Goal: Obtain resource: Download file/media

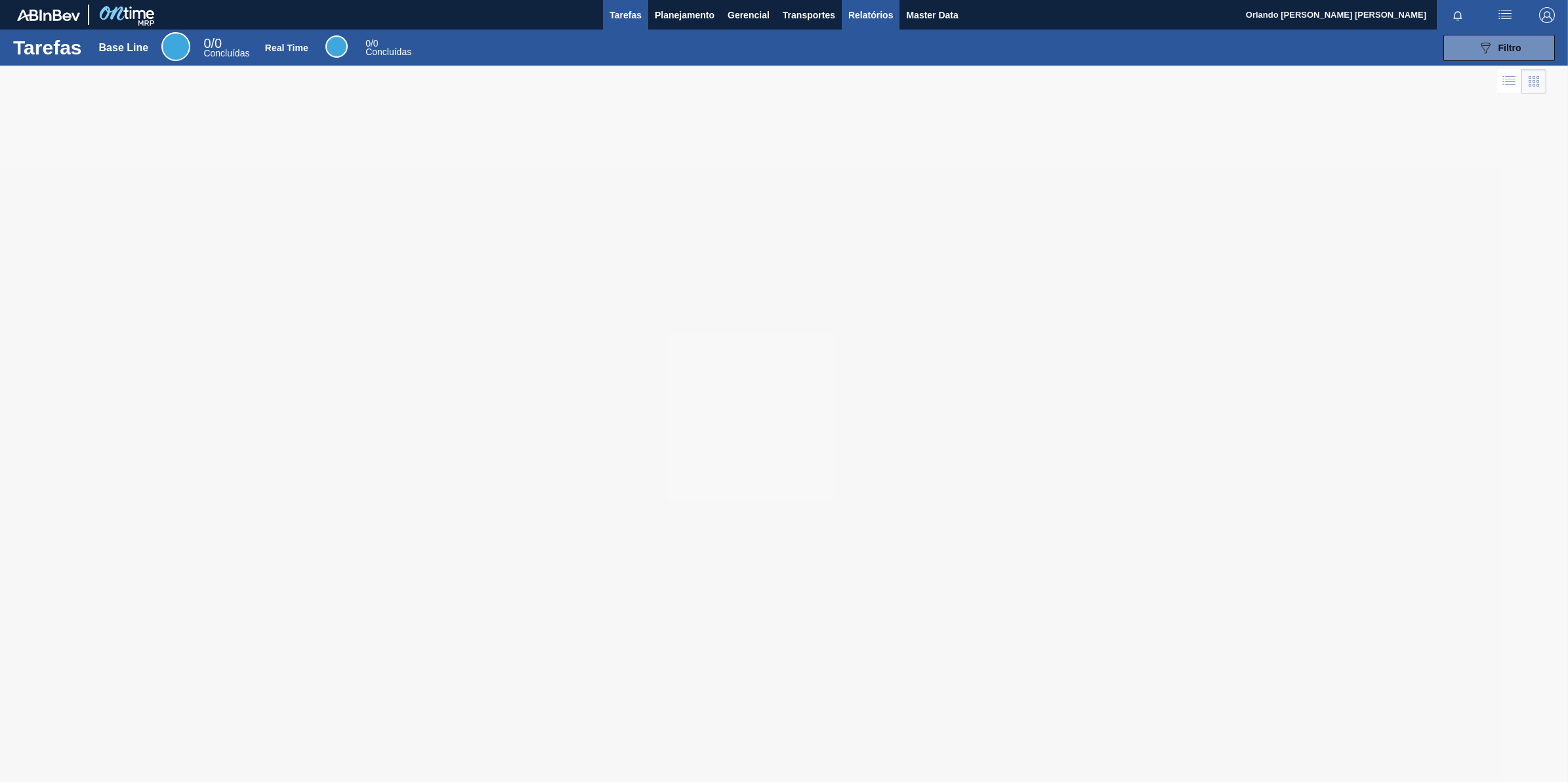
click at [846, 21] on button "Relatórios" at bounding box center [871, 15] width 58 height 29
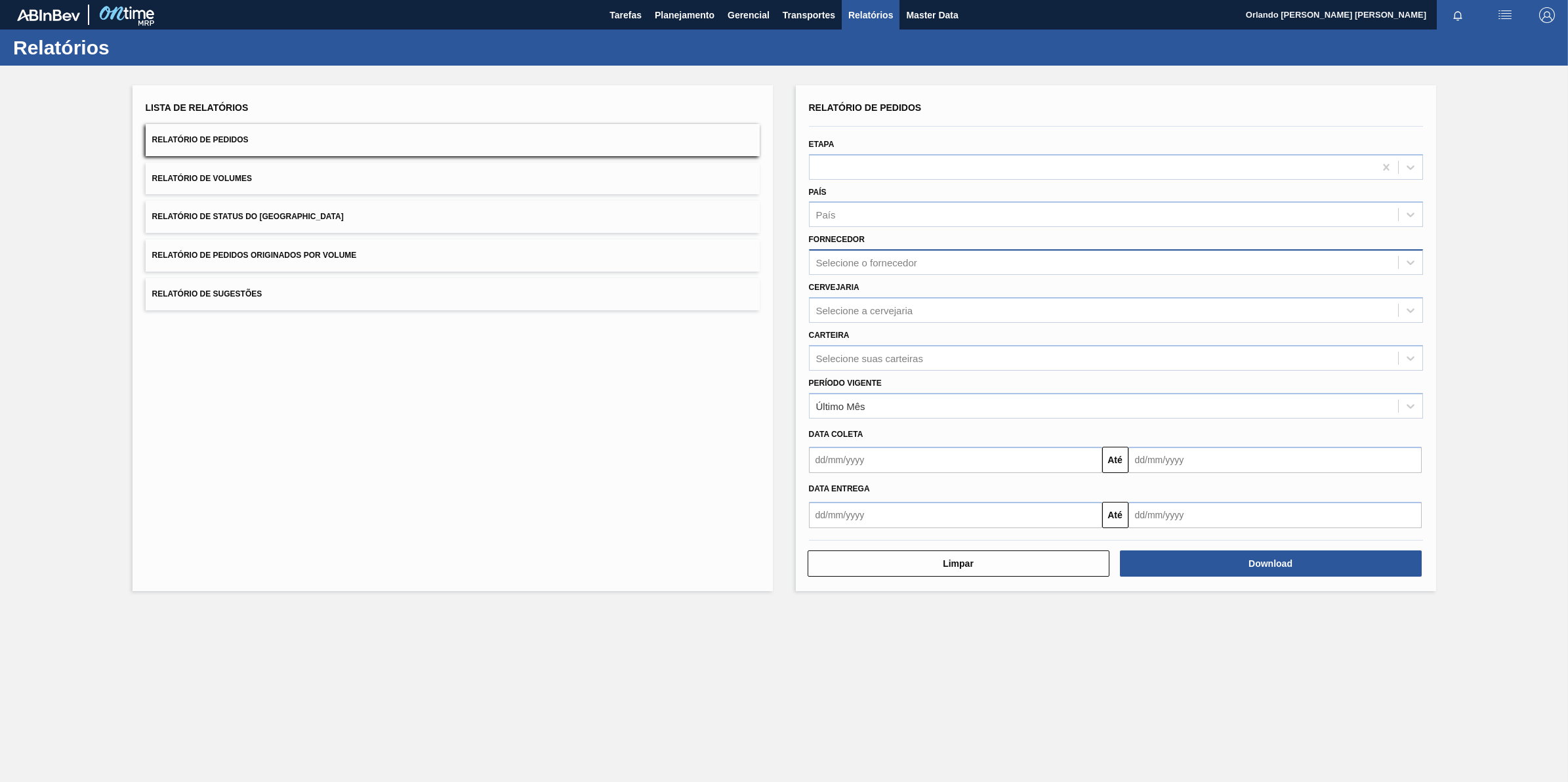
click at [883, 267] on div "Selecione o fornecedor" at bounding box center [1104, 263] width 589 height 19
paste input "30003513"
type input "30003513"
click at [900, 257] on div "Selecione o fornecedor" at bounding box center [867, 262] width 101 height 11
paste input "279493"
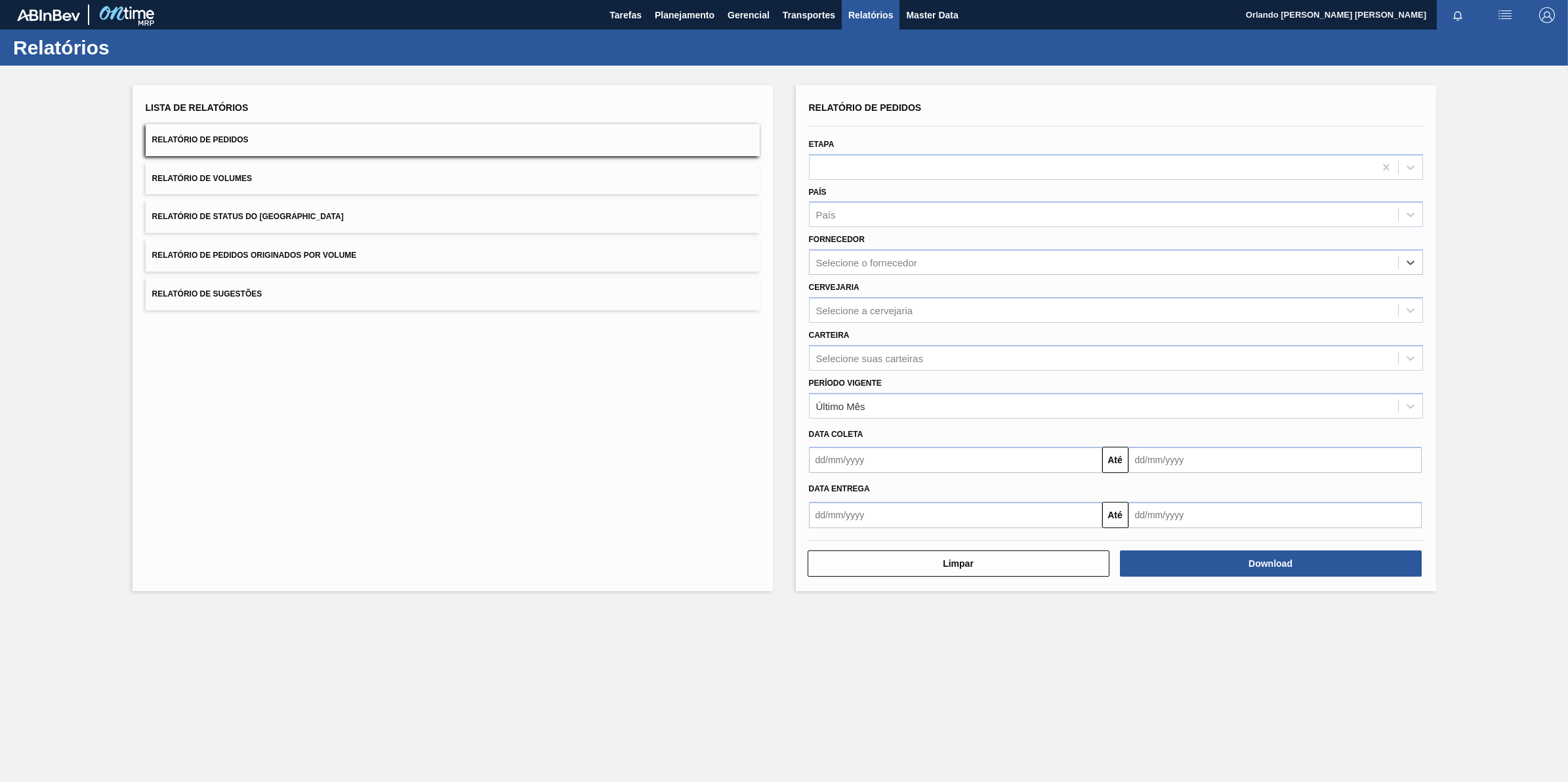
type input "279493"
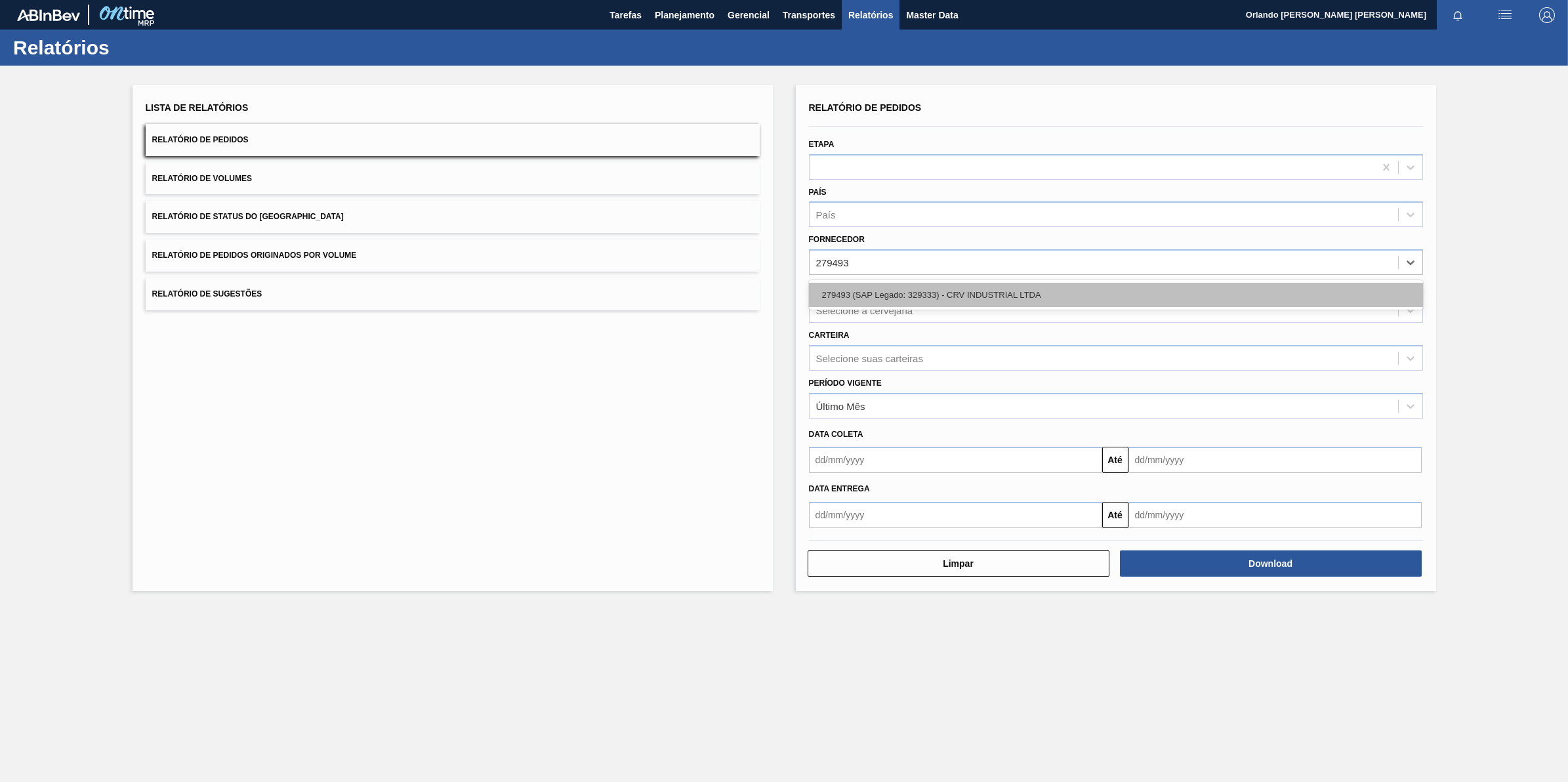
click at [899, 290] on div "279493 (SAP Legado: 329333) - CRV INDUSTRIAL LTDA" at bounding box center [1116, 294] width 614 height 24
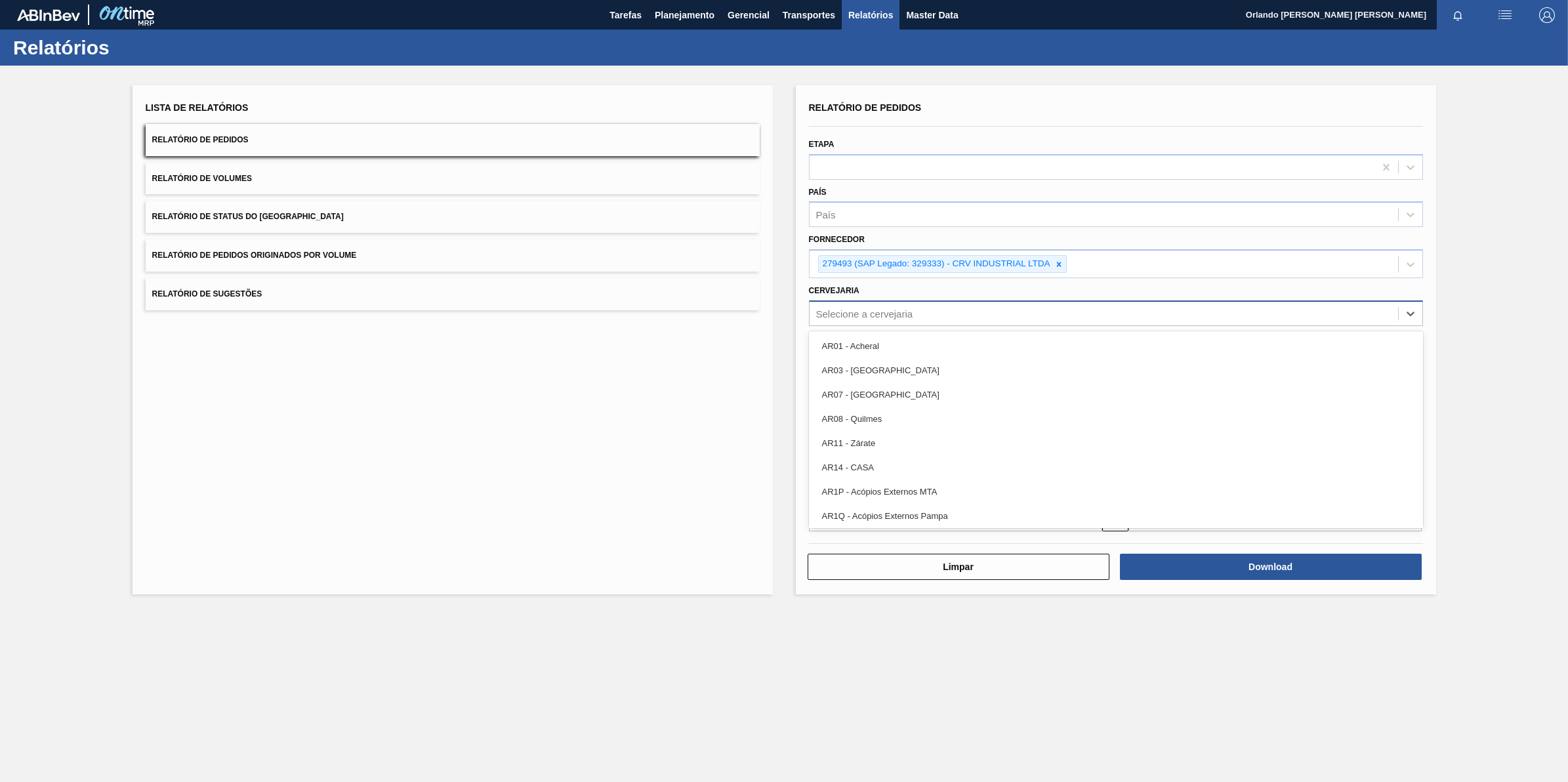
click at [885, 323] on div "Selecione a cervejaria" at bounding box center [1116, 313] width 614 height 26
type input "BR20"
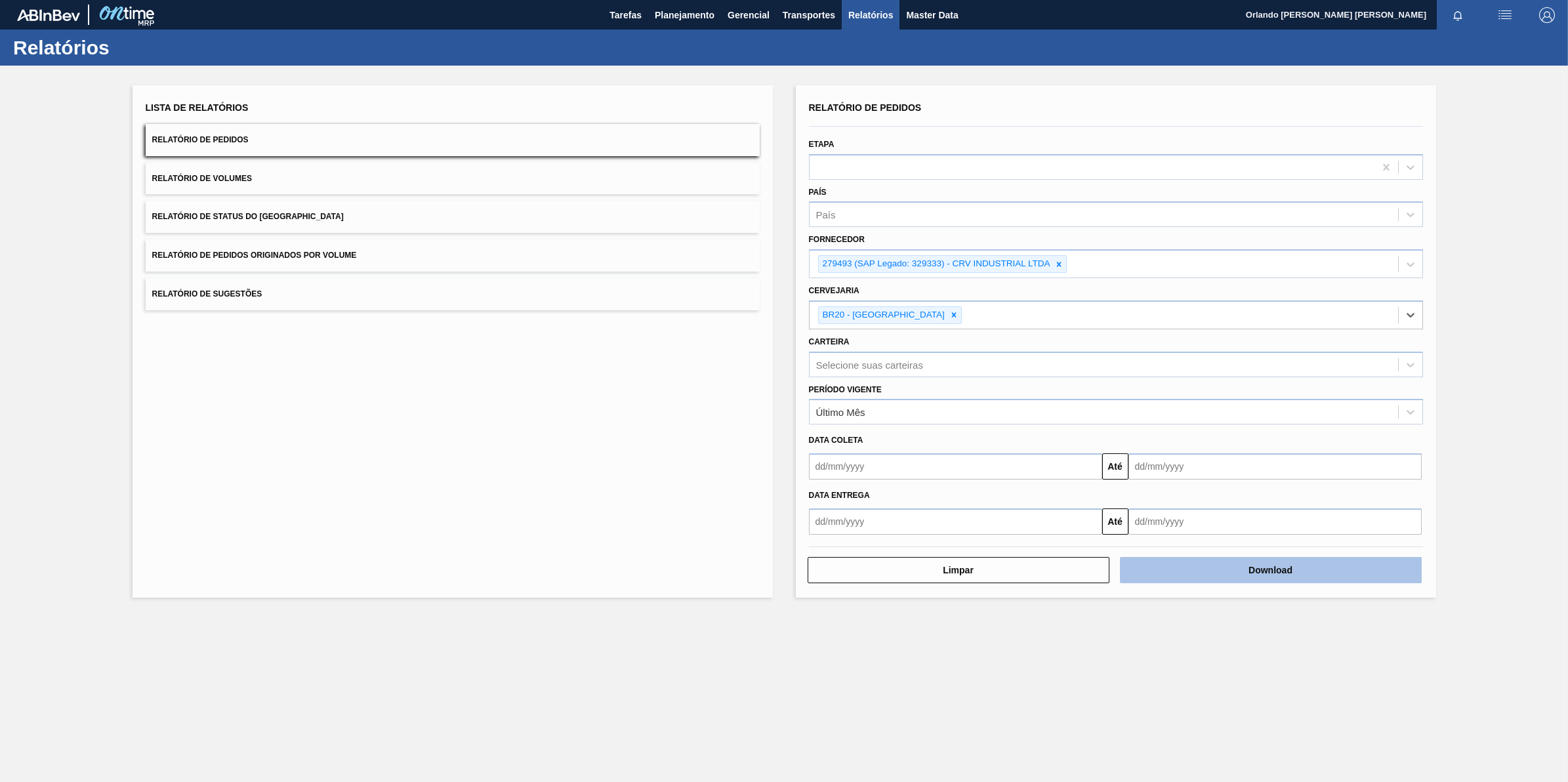
click at [1289, 558] on button "Download" at bounding box center [1271, 571] width 302 height 26
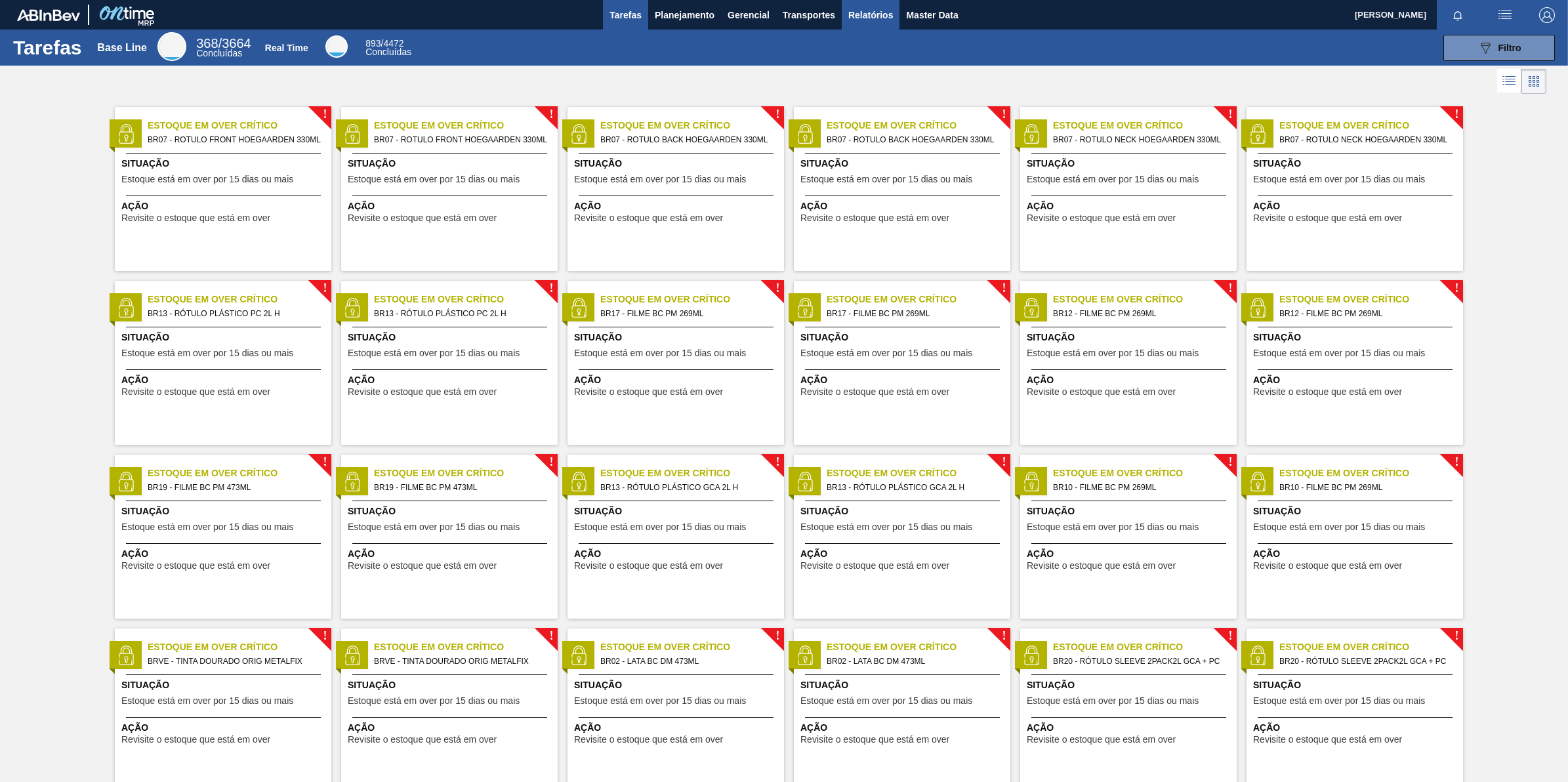
click at [877, 10] on span "Relatórios" at bounding box center [871, 15] width 45 height 15
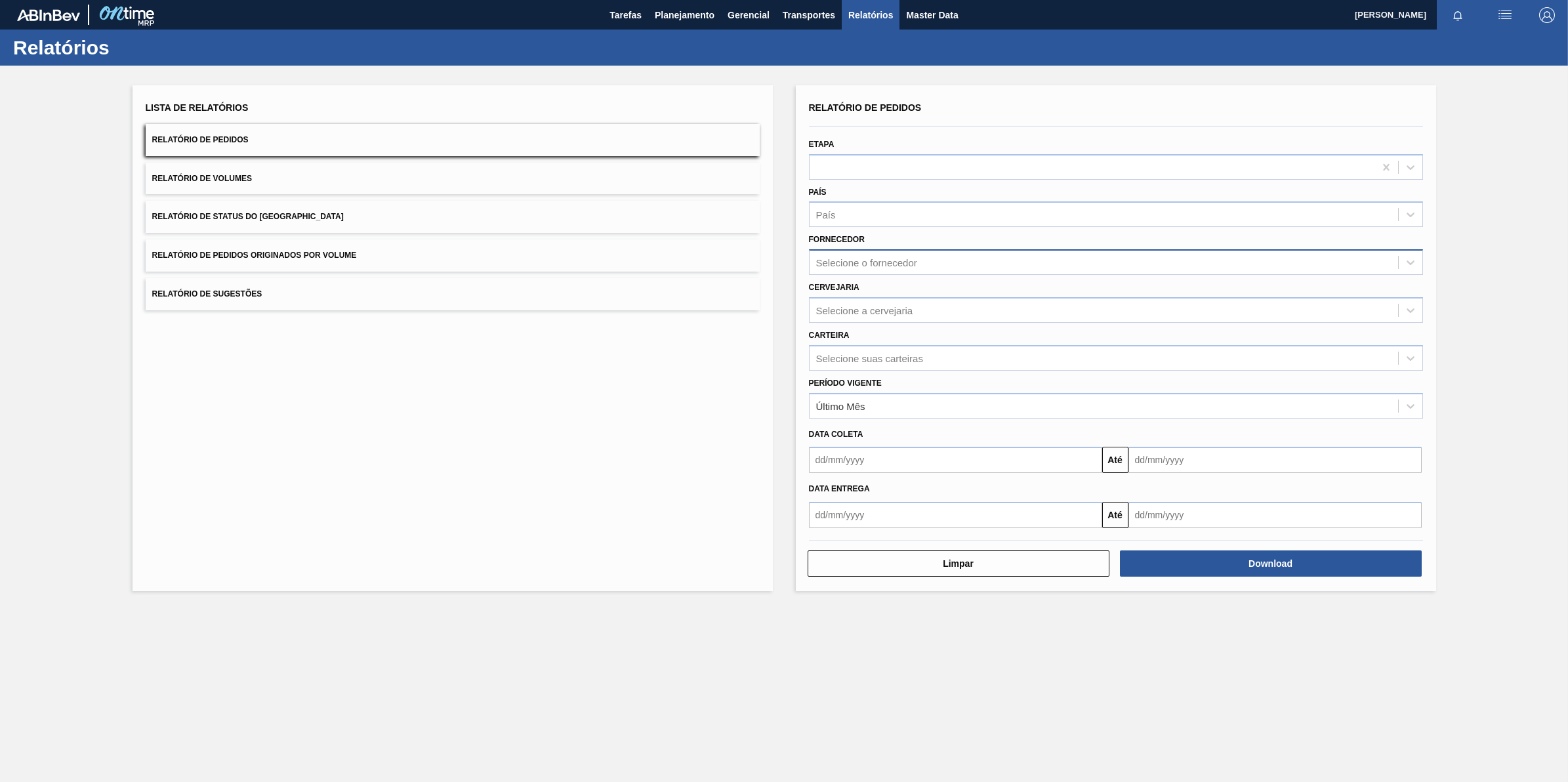
click at [855, 257] on div "Selecione o fornecedor" at bounding box center [867, 262] width 101 height 11
paste input "279493"
type input "279493"
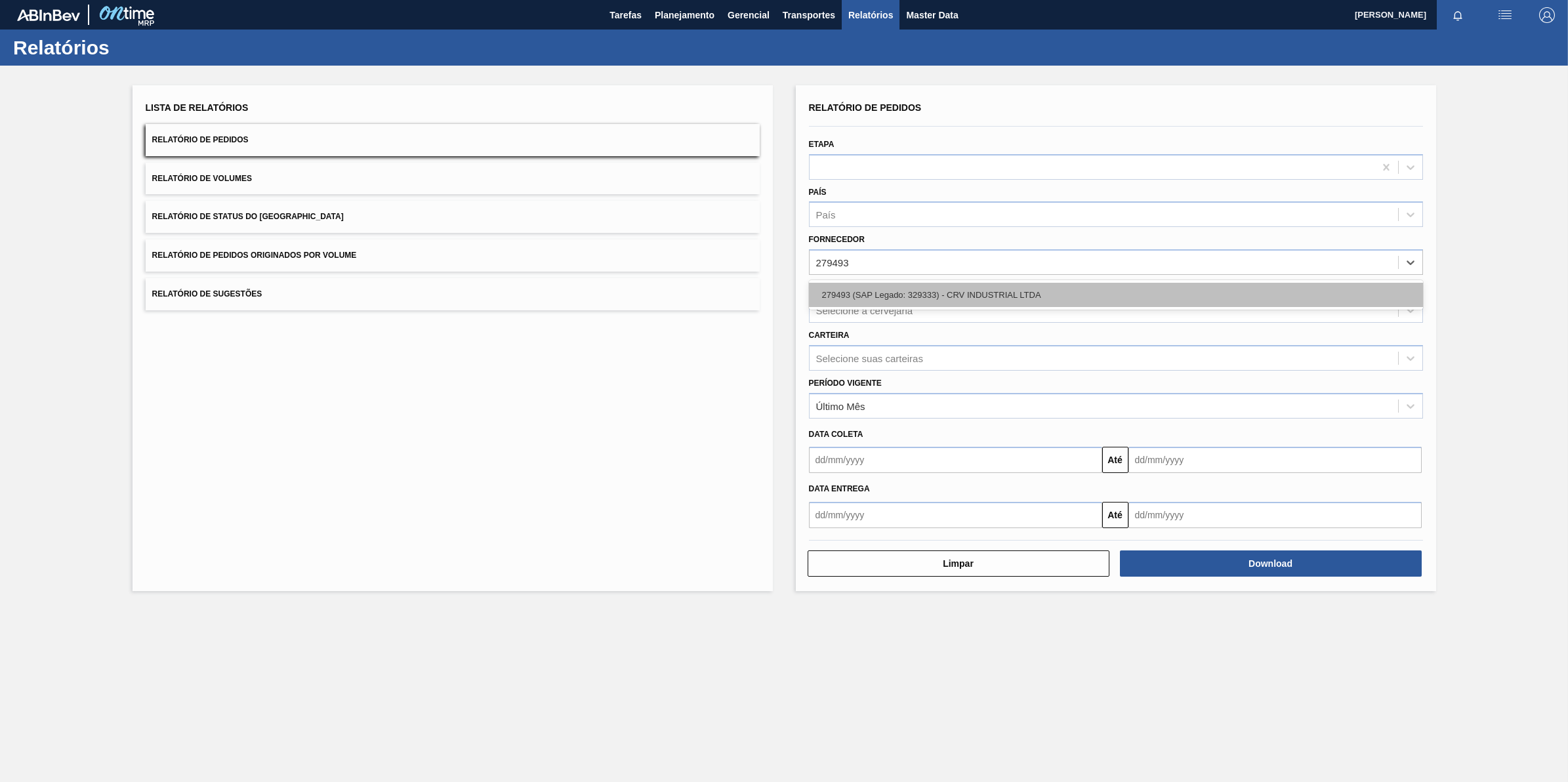
click at [880, 286] on div "279493 (SAP Legado: 329333) - CRV INDUSTRIAL LTDA" at bounding box center [1116, 294] width 614 height 24
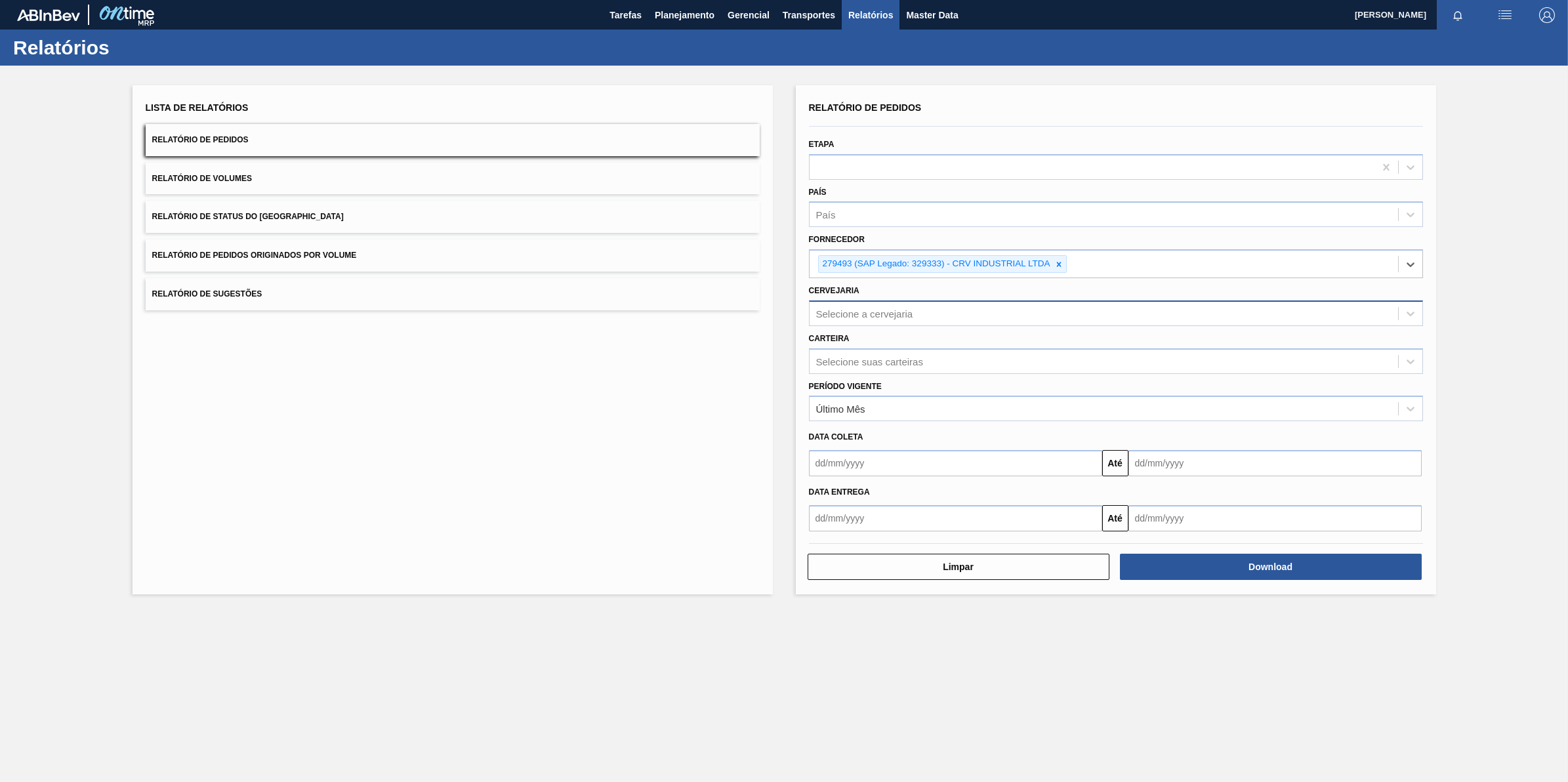
click at [874, 308] on div "Selecione a cervejaria" at bounding box center [865, 313] width 97 height 11
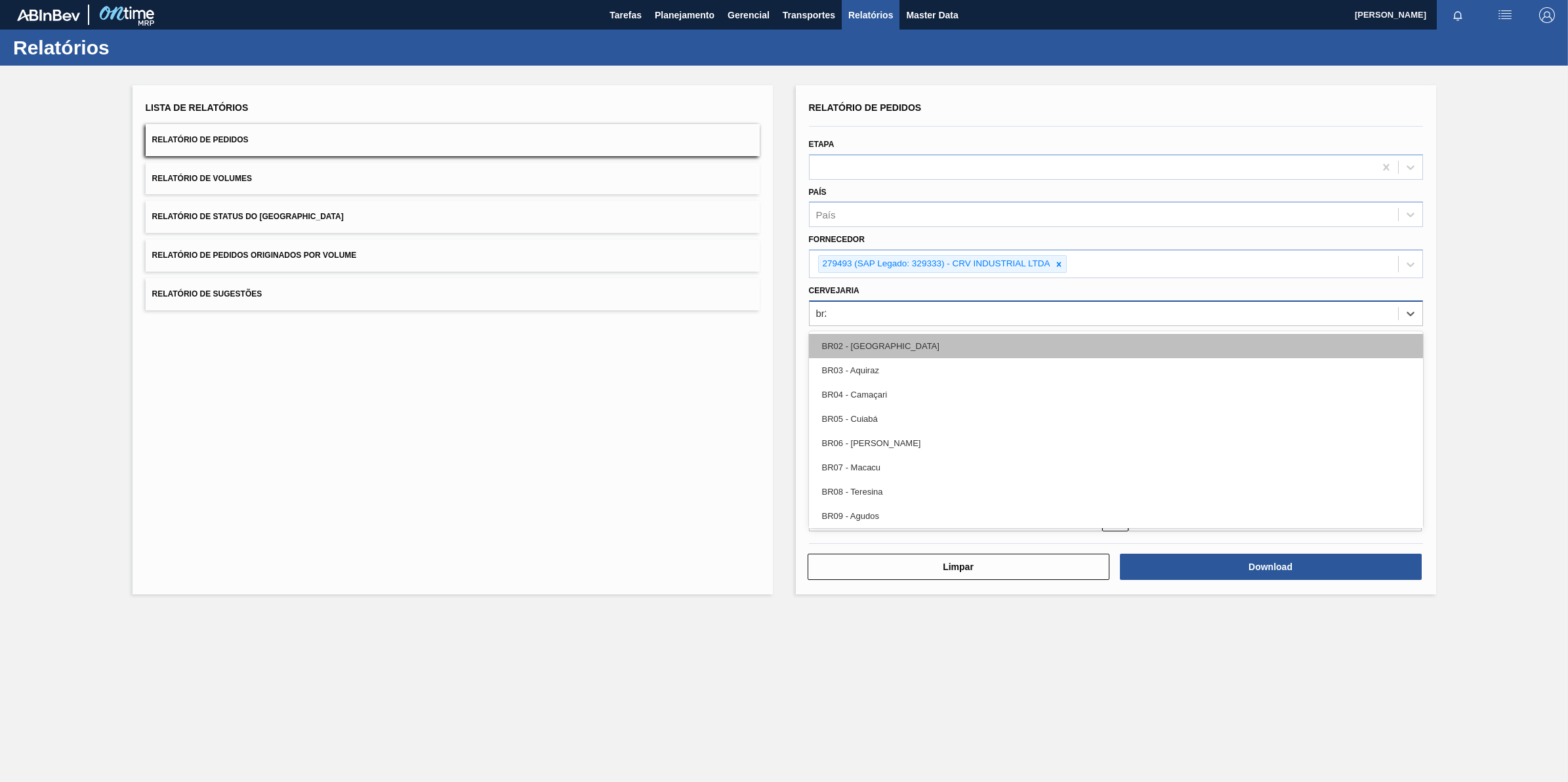
type input "br20"
click at [866, 334] on div "BR20 - [GEOGRAPHIC_DATA]" at bounding box center [1116, 346] width 614 height 24
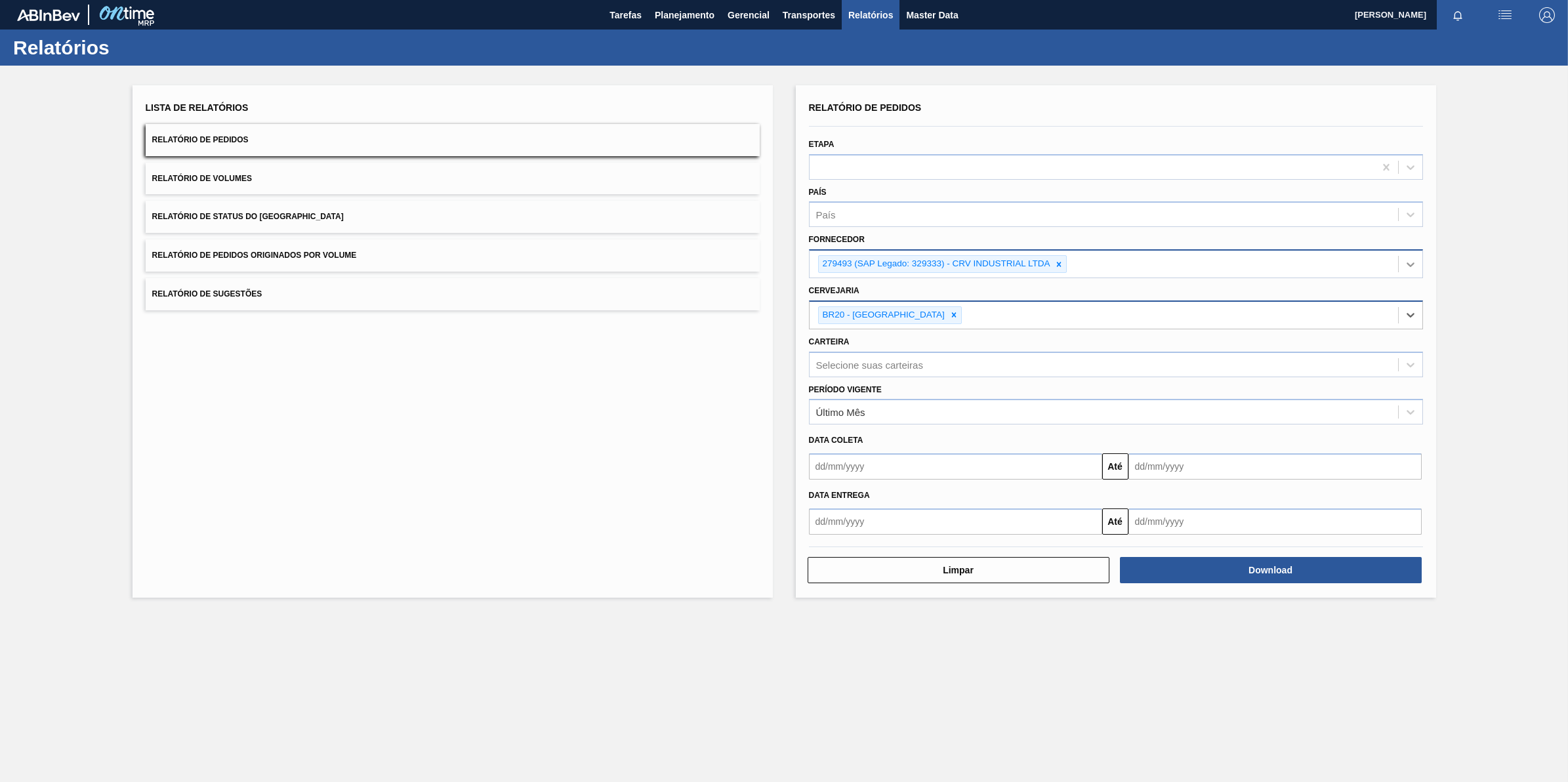
click at [1409, 260] on icon at bounding box center [1411, 264] width 13 height 13
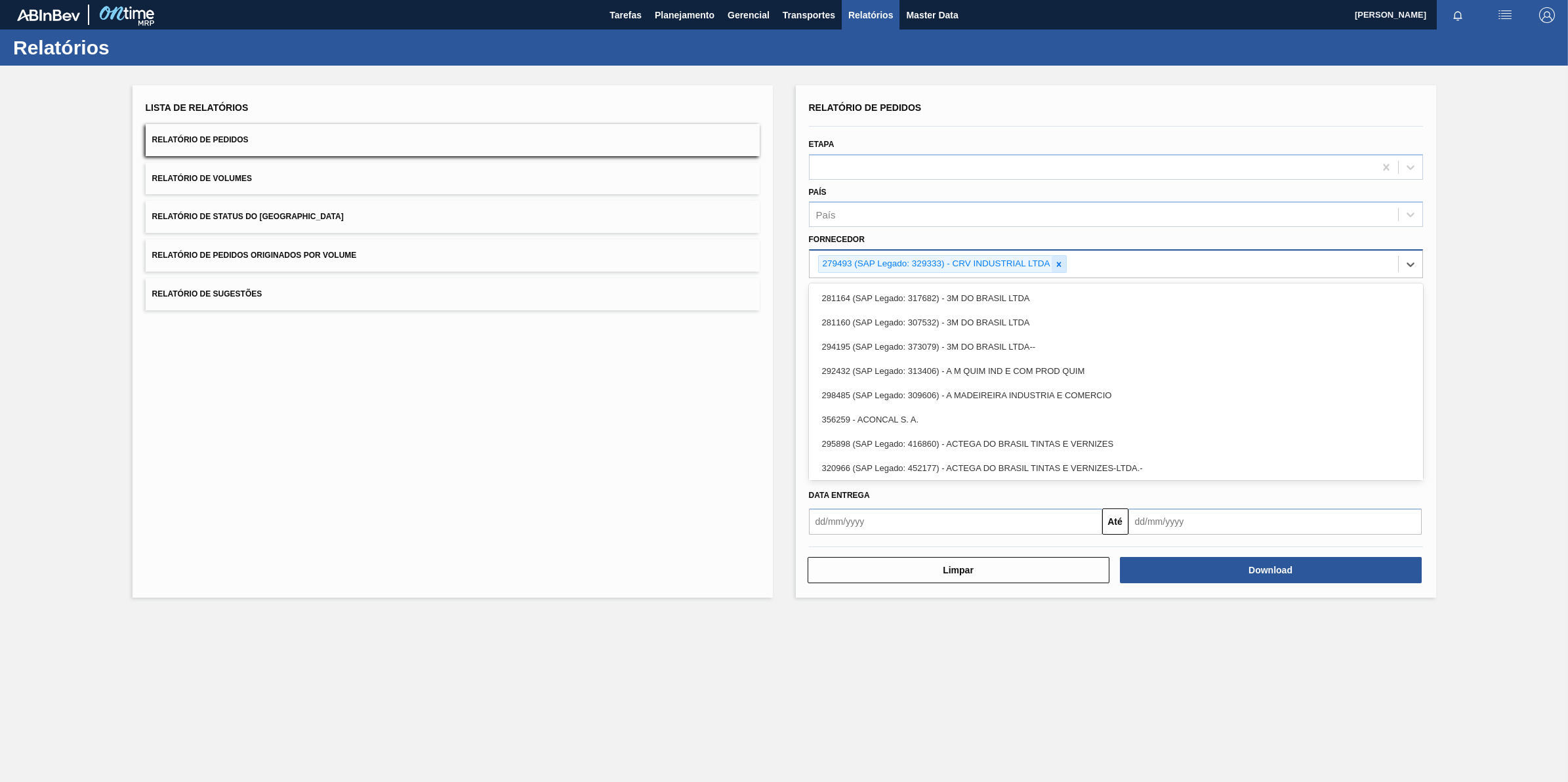
click at [1065, 261] on div at bounding box center [1059, 264] width 15 height 16
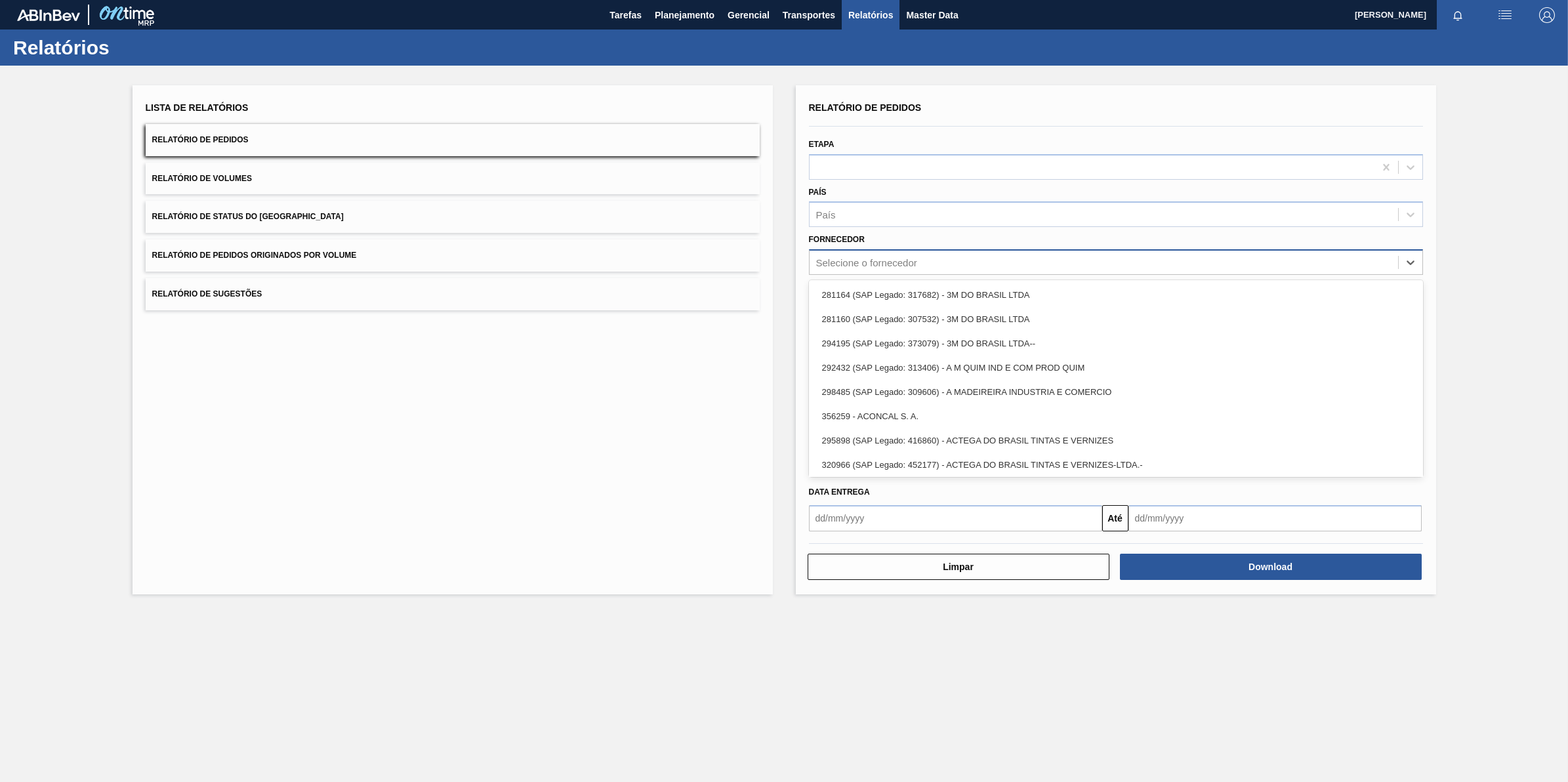
paste input "280389"
type input "280389"
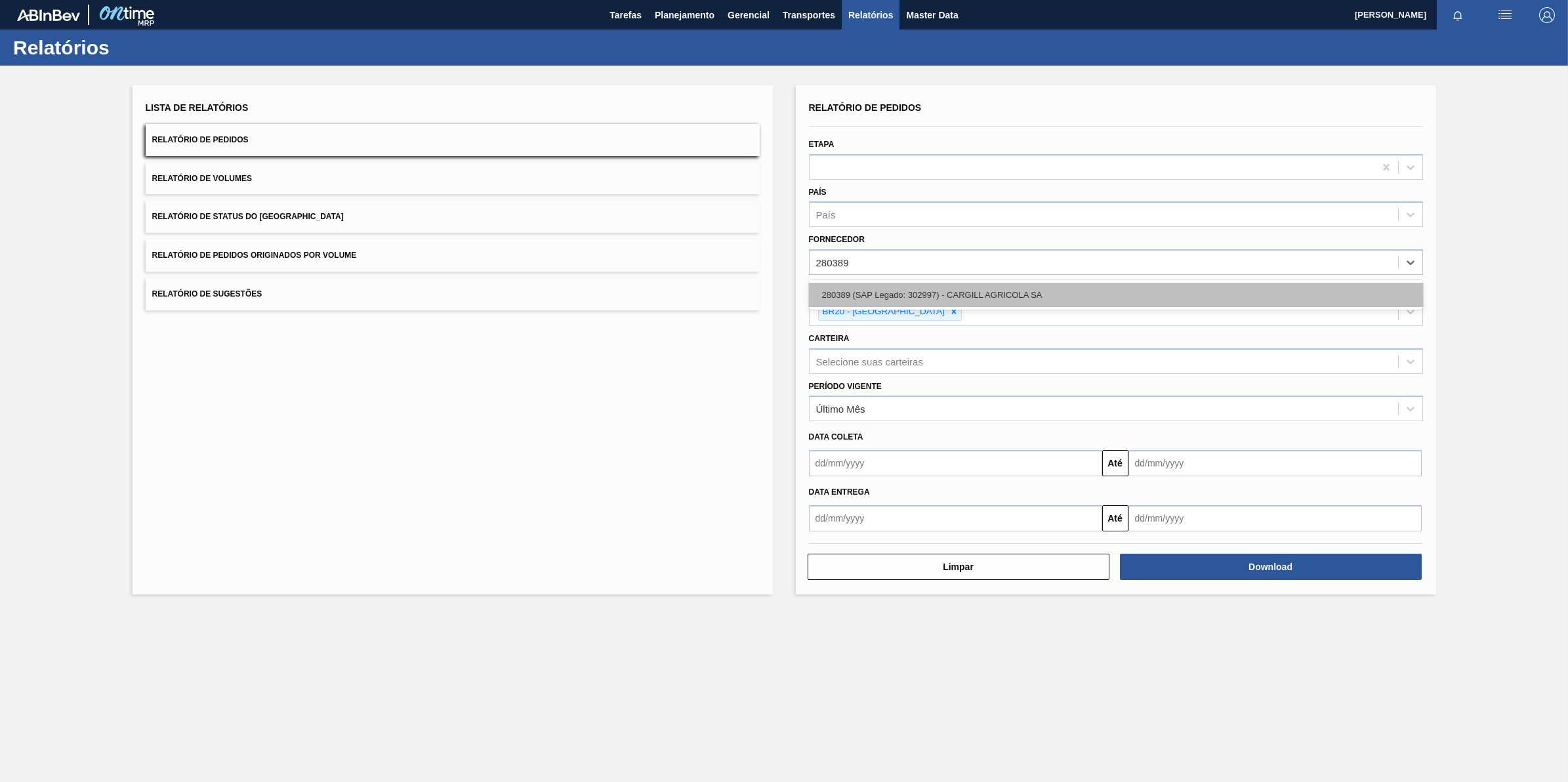
click at [982, 292] on div "280389 (SAP Legado: 302997) - CARGILL AGRICOLA SA" at bounding box center [1116, 294] width 614 height 24
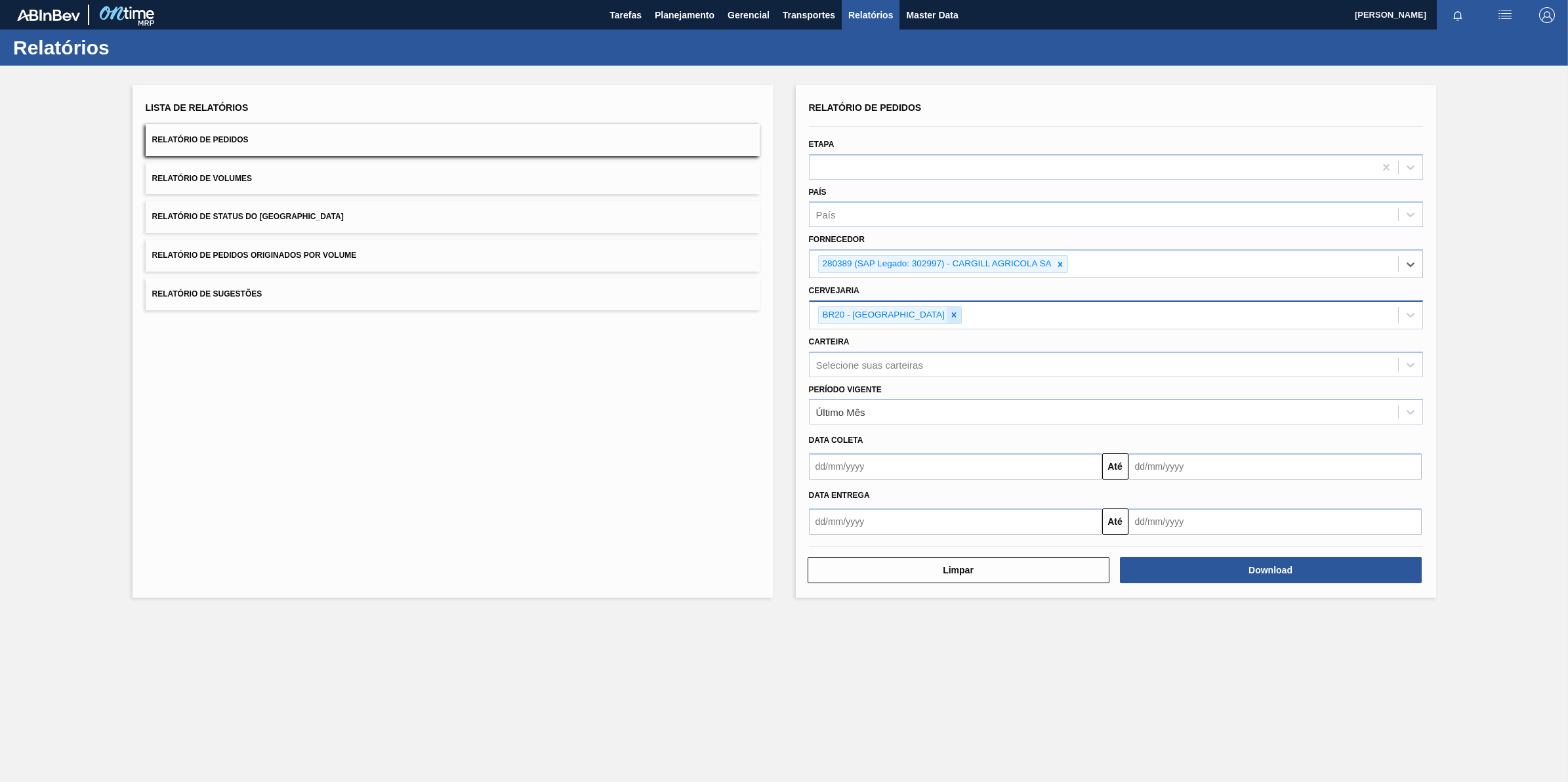
click at [949, 312] on icon at bounding box center [954, 315] width 10 height 10
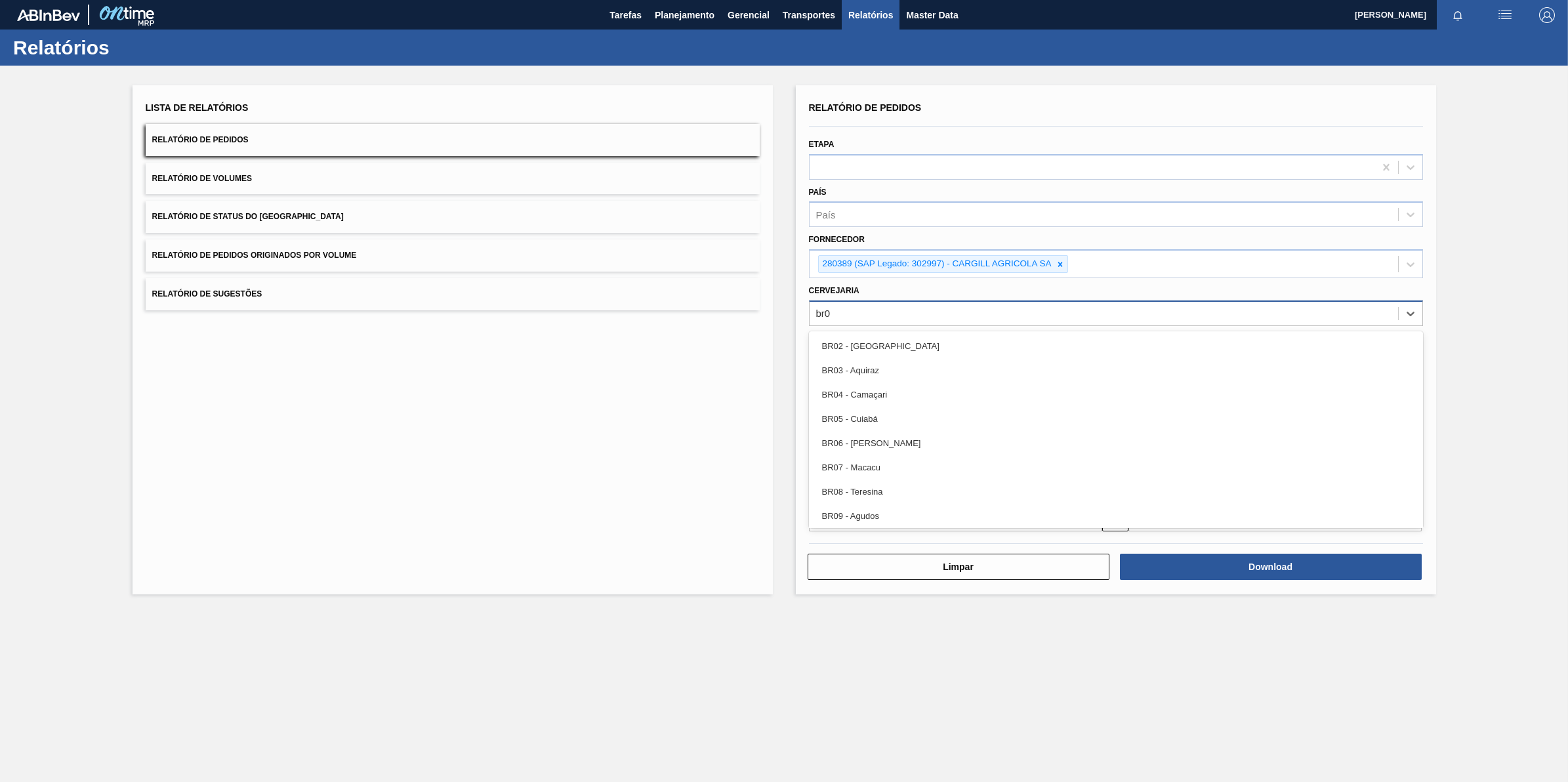
type input "br05"
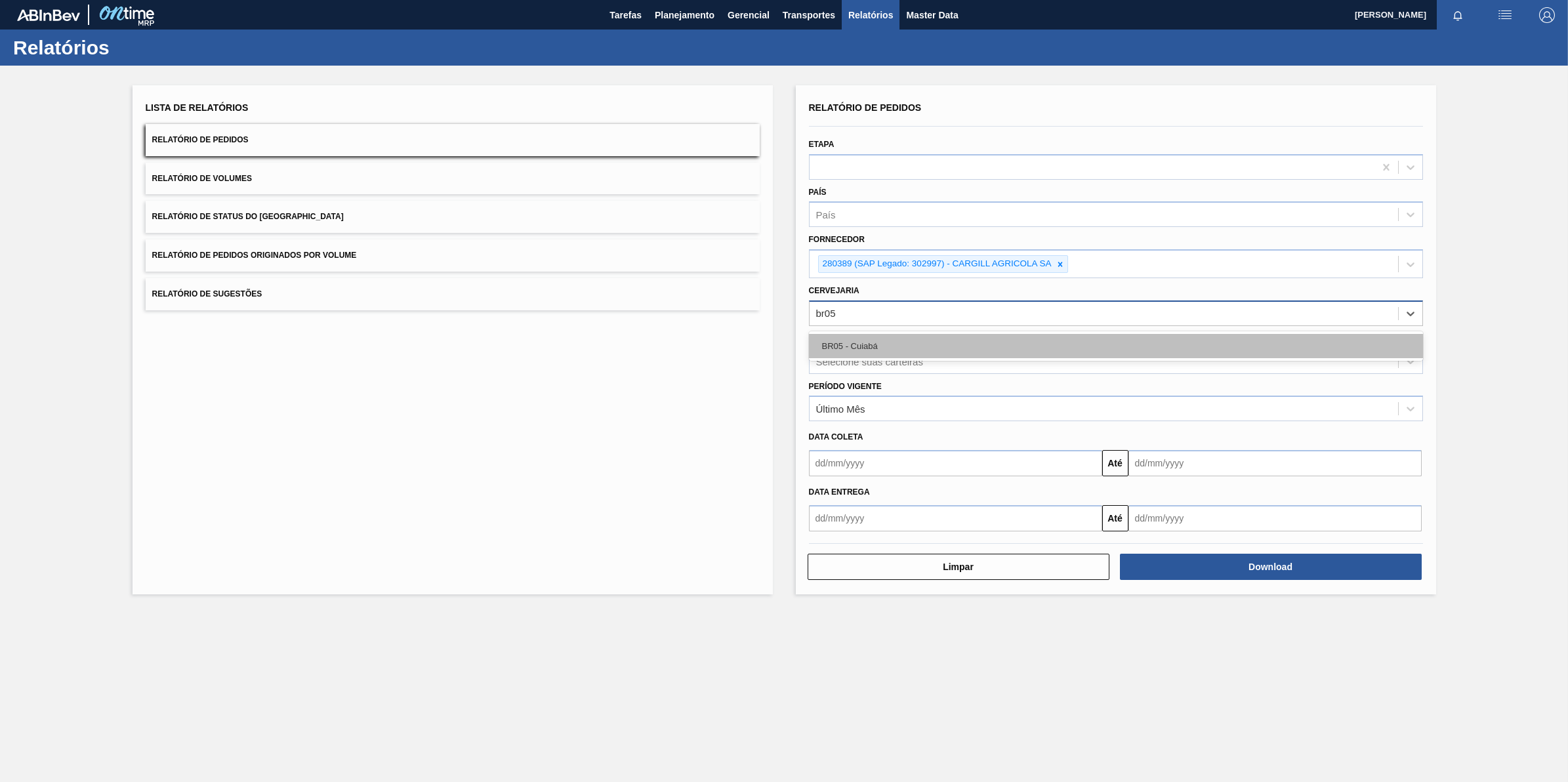
click at [881, 338] on div "BR05 - Cuiabá" at bounding box center [1116, 346] width 614 height 24
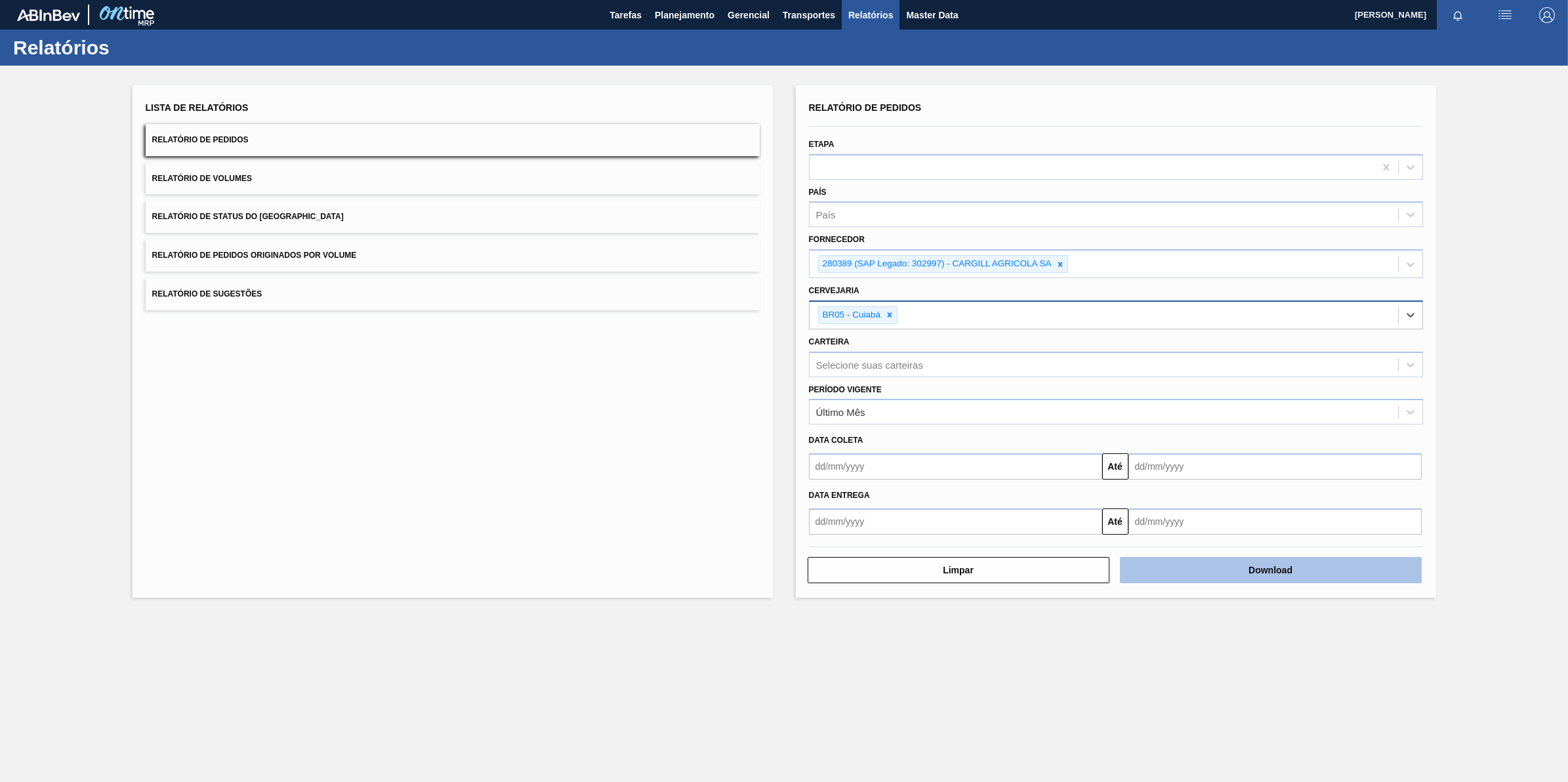
click at [1294, 581] on button "Download" at bounding box center [1271, 571] width 302 height 26
click at [1053, 261] on div at bounding box center [1061, 264] width 15 height 16
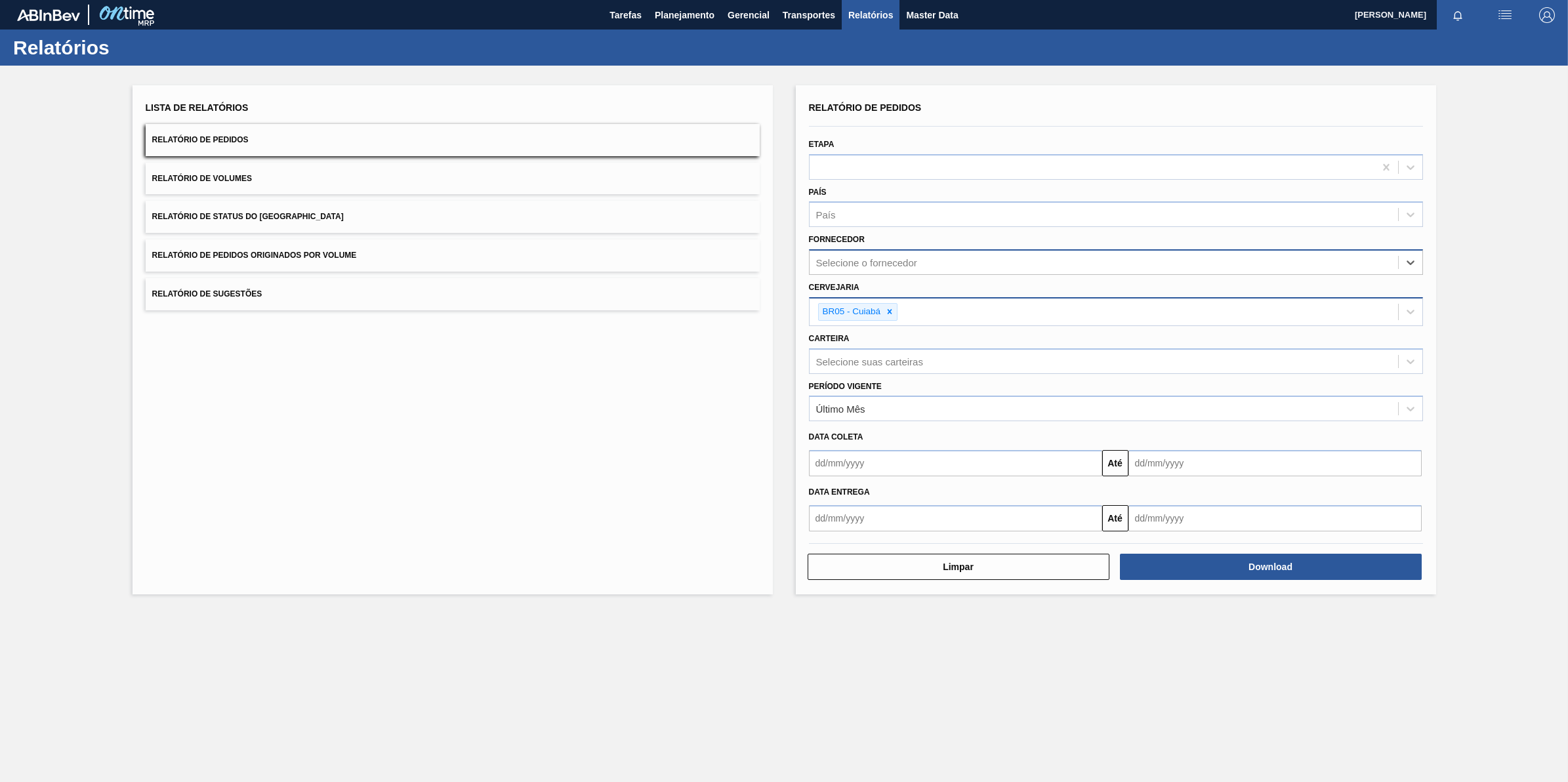
click at [1053, 261] on div "Selecione o fornecedor" at bounding box center [1104, 263] width 589 height 19
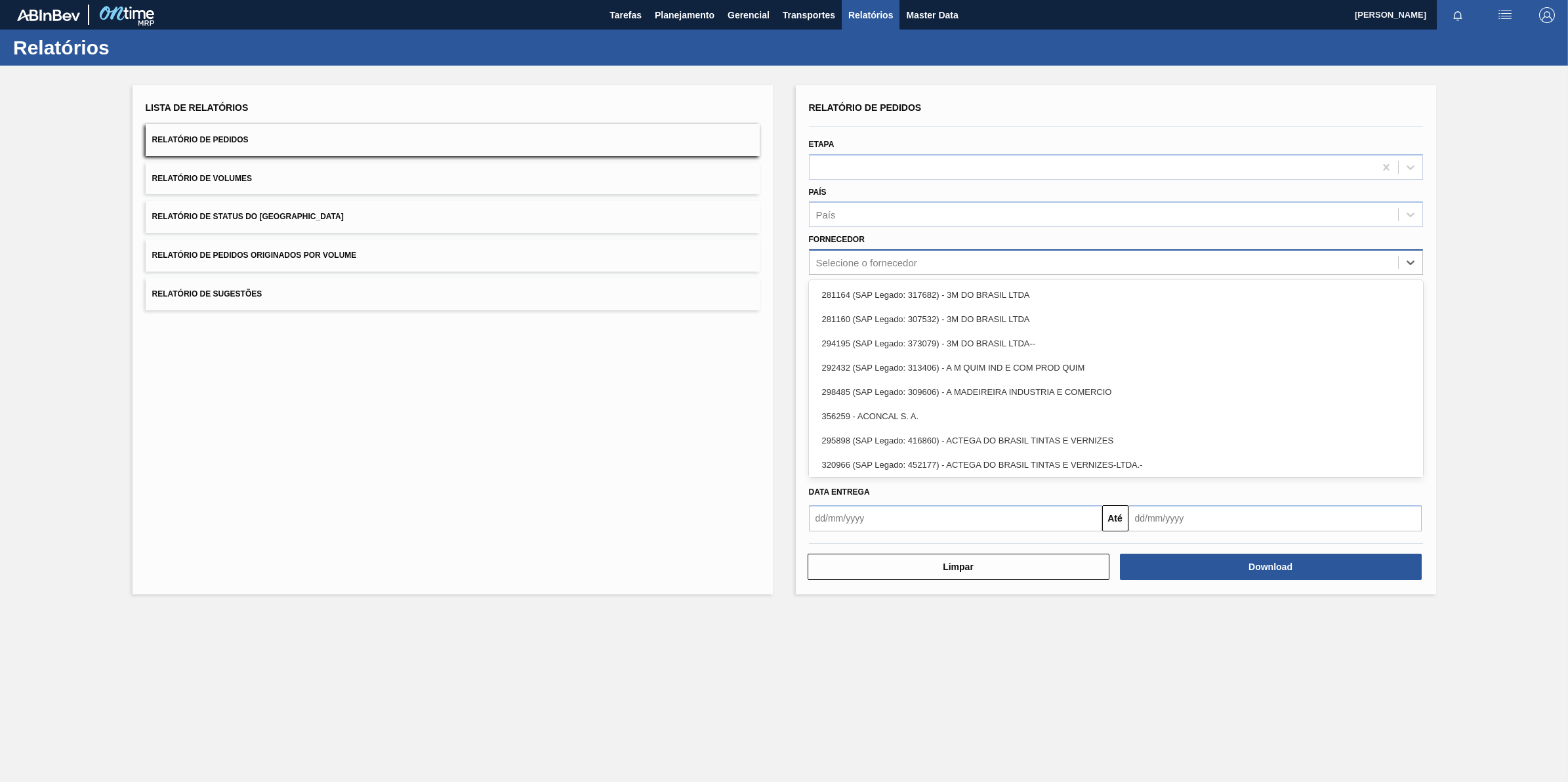
paste input "279725"
type input "279725"
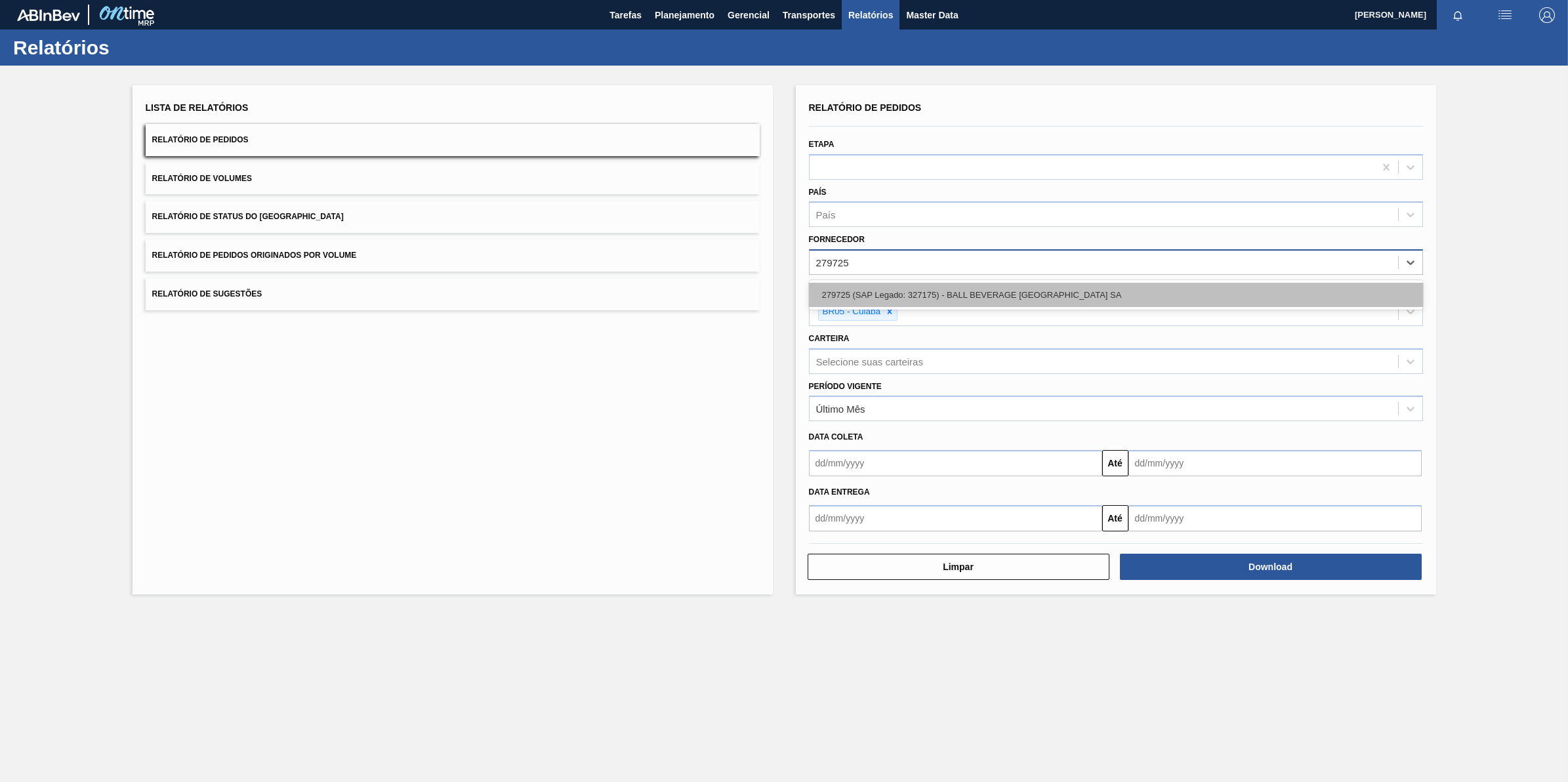
click at [1015, 300] on div "279725 (SAP Legado: 327175) - BALL BEVERAGE CAN SOUTH AMERICA SA" at bounding box center [1116, 294] width 614 height 24
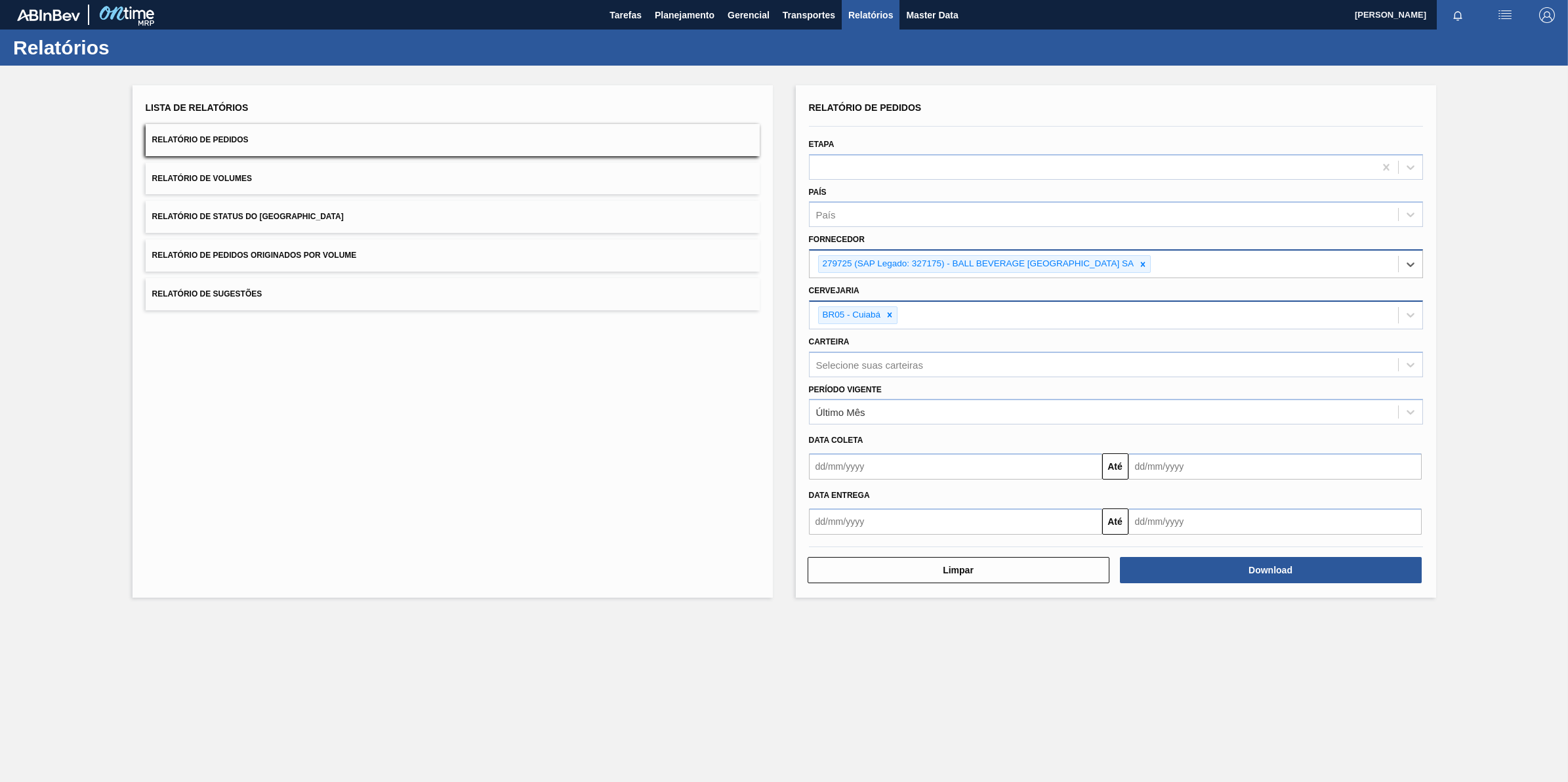
click at [900, 312] on input "Cervejaria" at bounding box center [901, 315] width 1 height 11
click at [899, 312] on div "BR05 - Cuiabá" at bounding box center [1104, 315] width 589 height 27
click at [894, 312] on div at bounding box center [890, 315] width 15 height 16
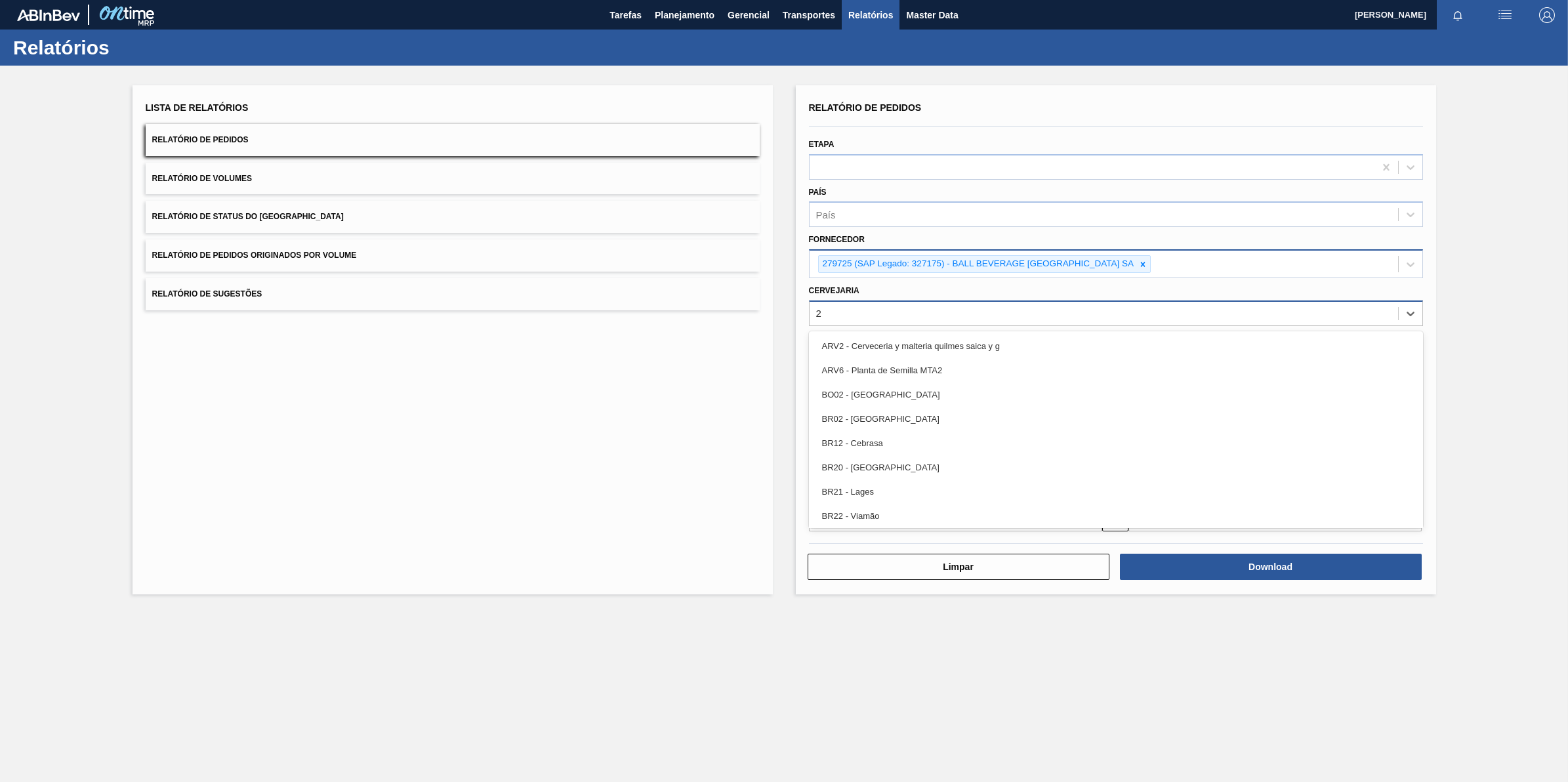
type input "22"
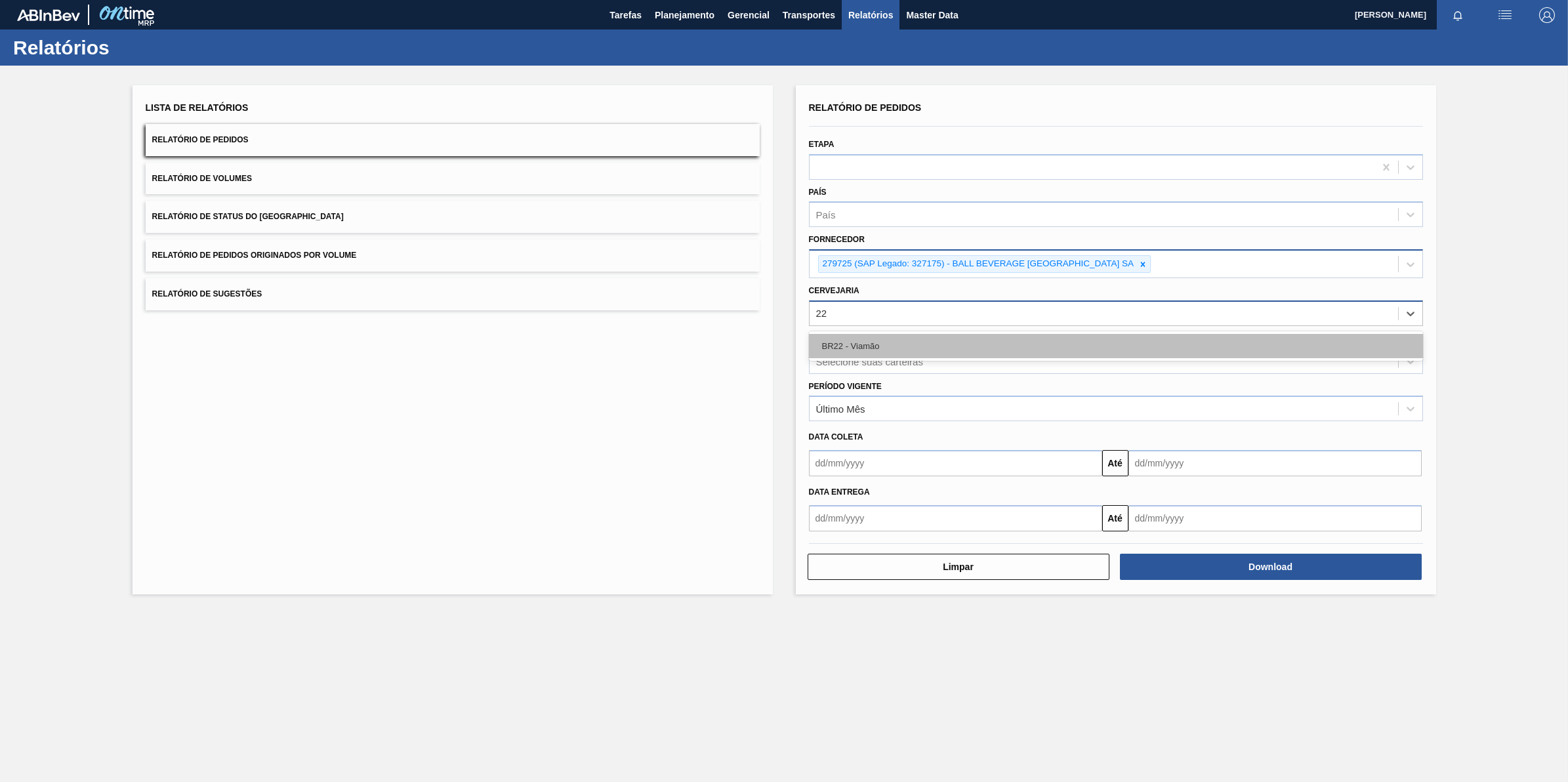
click at [893, 349] on div "BR22 - Viamão" at bounding box center [1116, 346] width 614 height 24
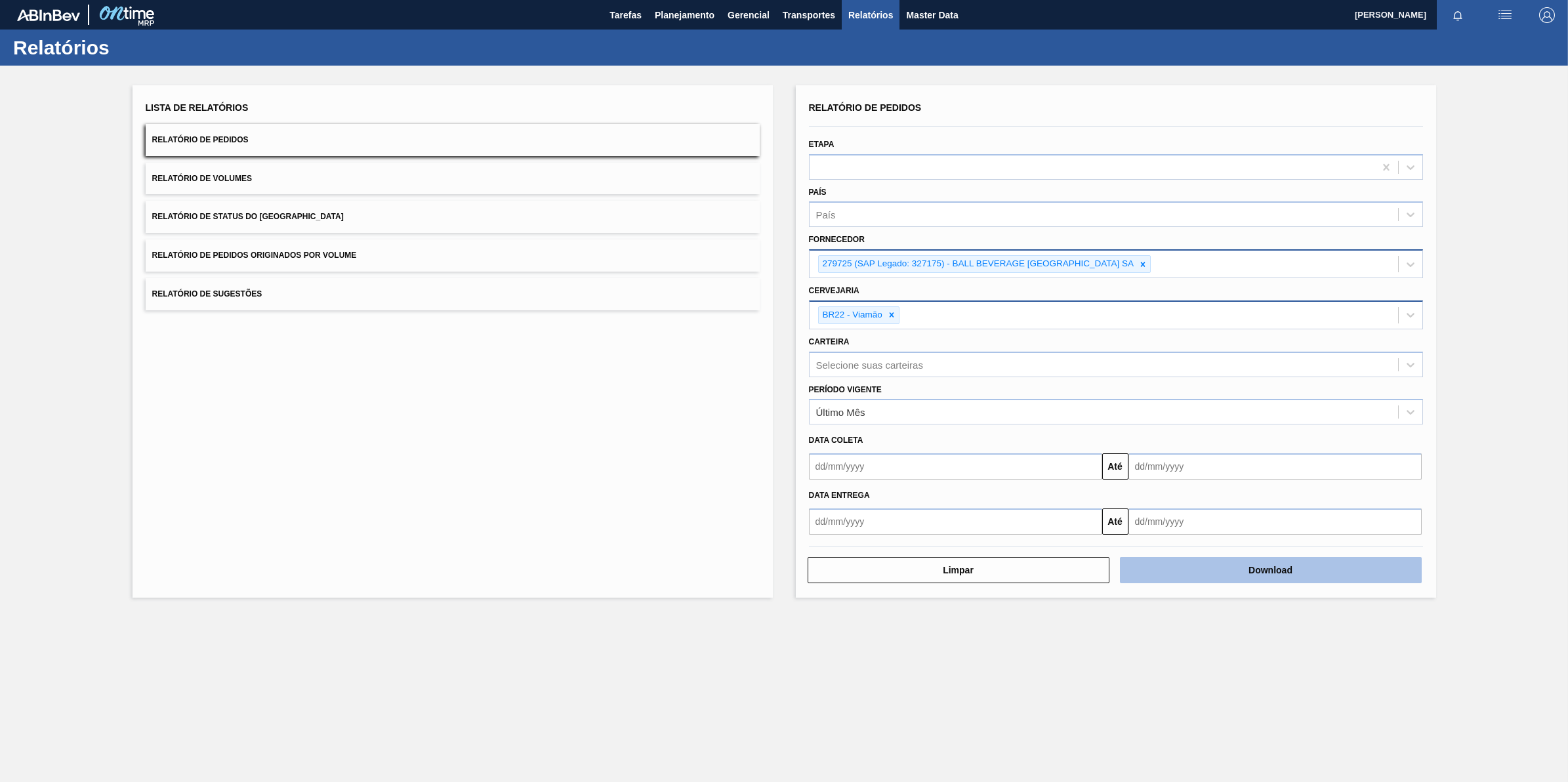
click at [1315, 572] on button "Download" at bounding box center [1271, 571] width 302 height 26
click at [1150, 261] on div at bounding box center [1143, 264] width 15 height 16
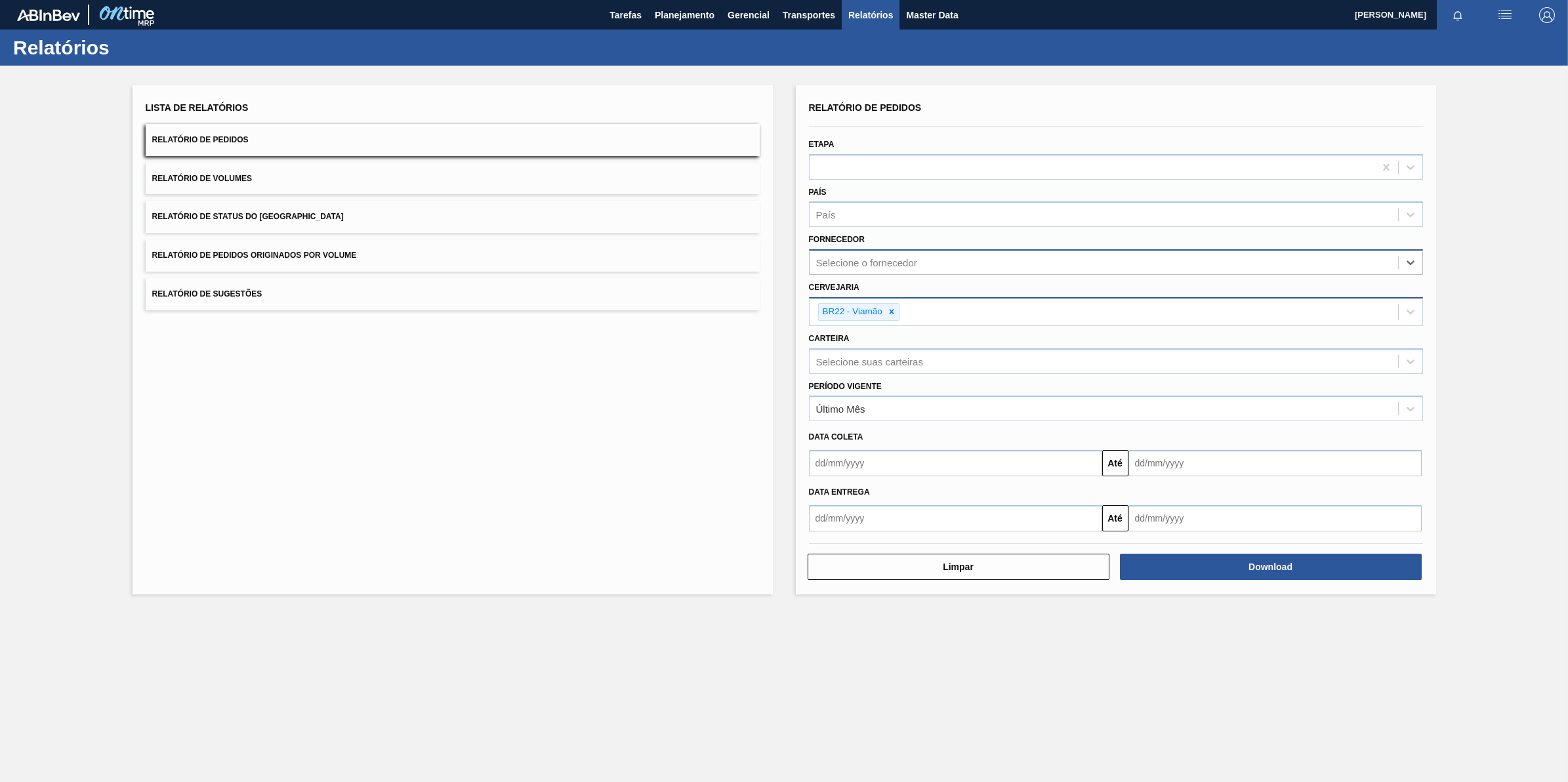
click at [1137, 261] on div "Selecione o fornecedor" at bounding box center [1104, 263] width 589 height 19
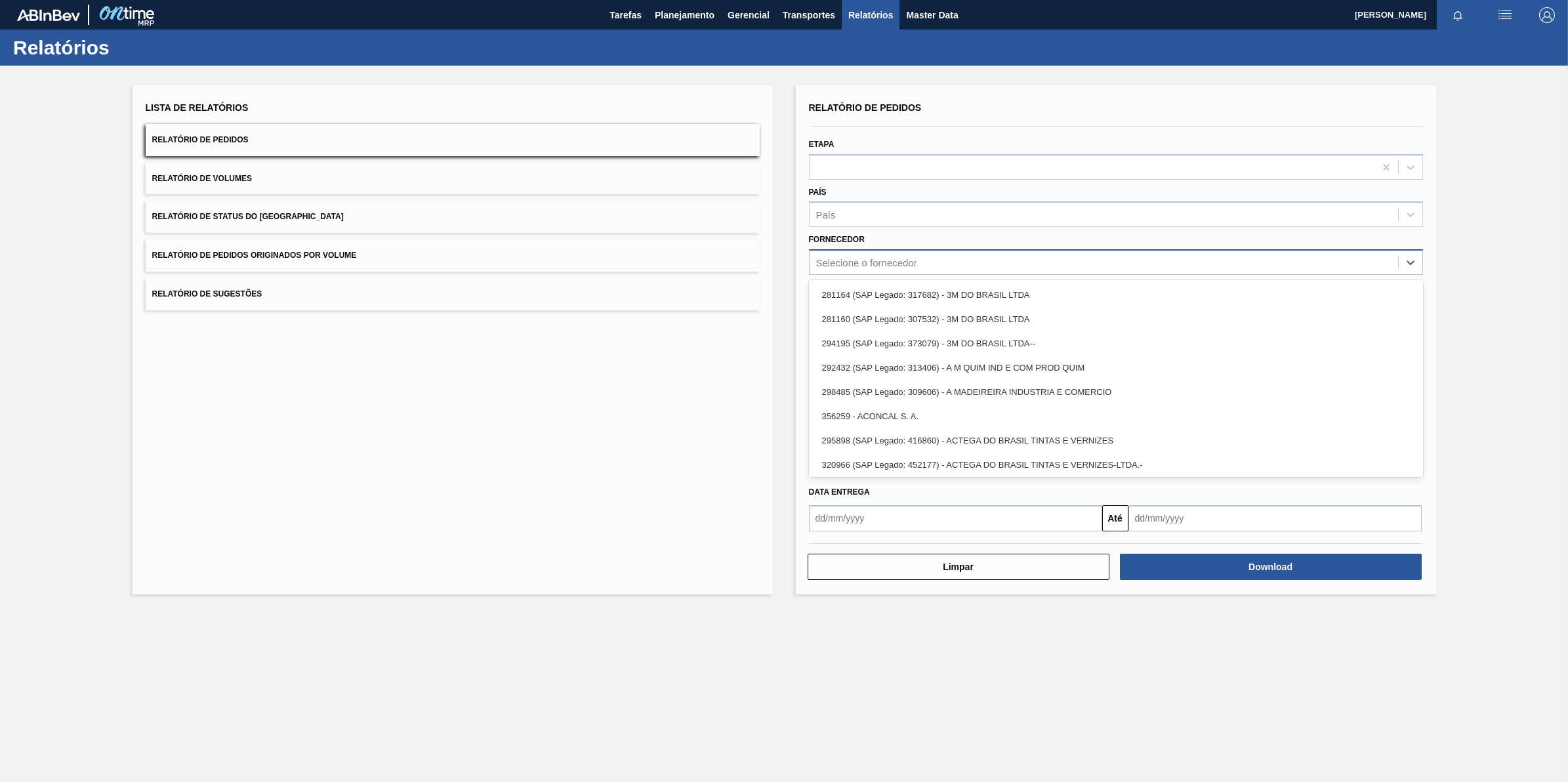
paste input "293602"
type input "293602"
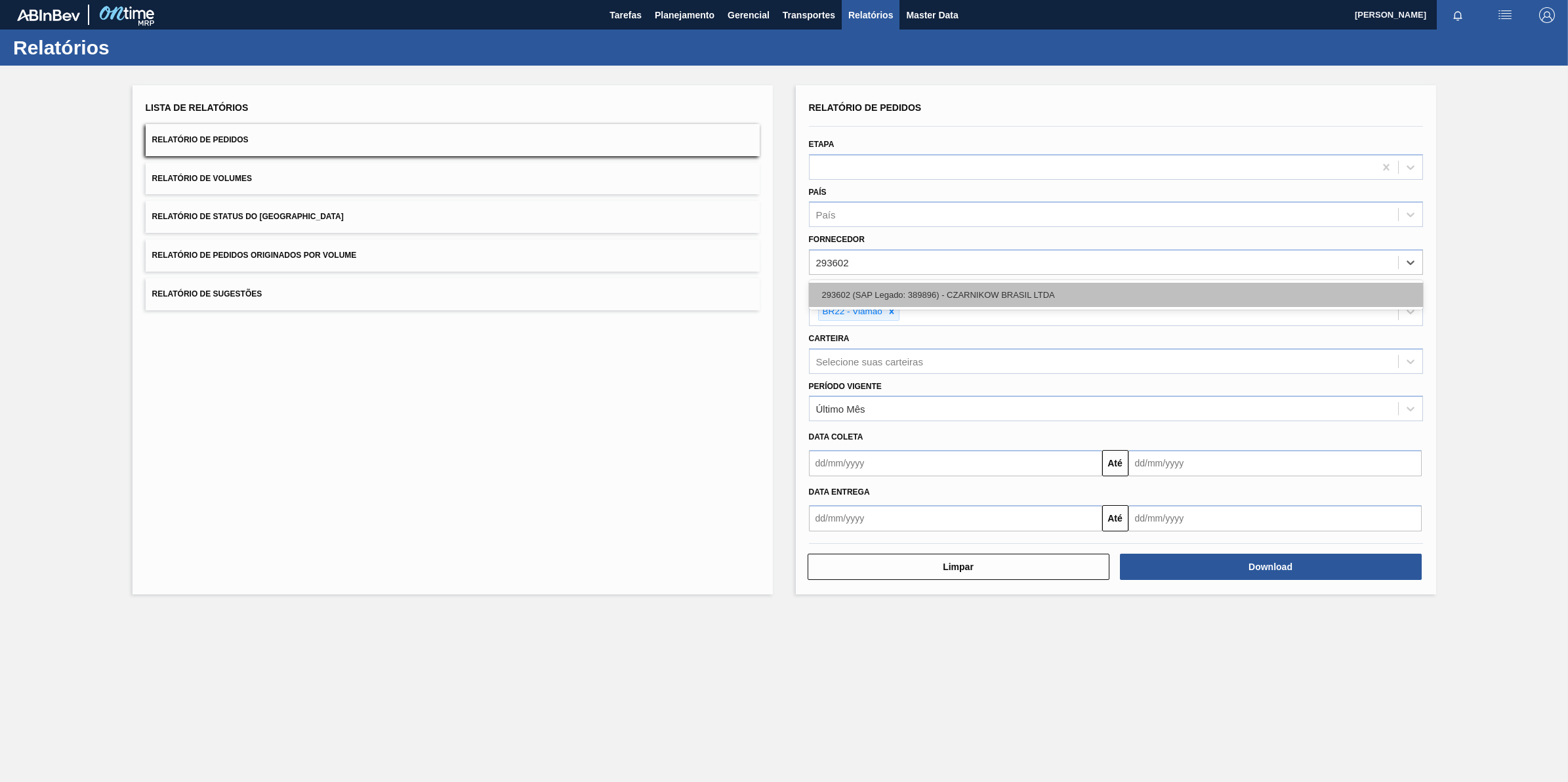
click at [1028, 289] on div "293602 (SAP Legado: 389896) - CZARNIKOW BRASIL LTDA" at bounding box center [1116, 294] width 614 height 24
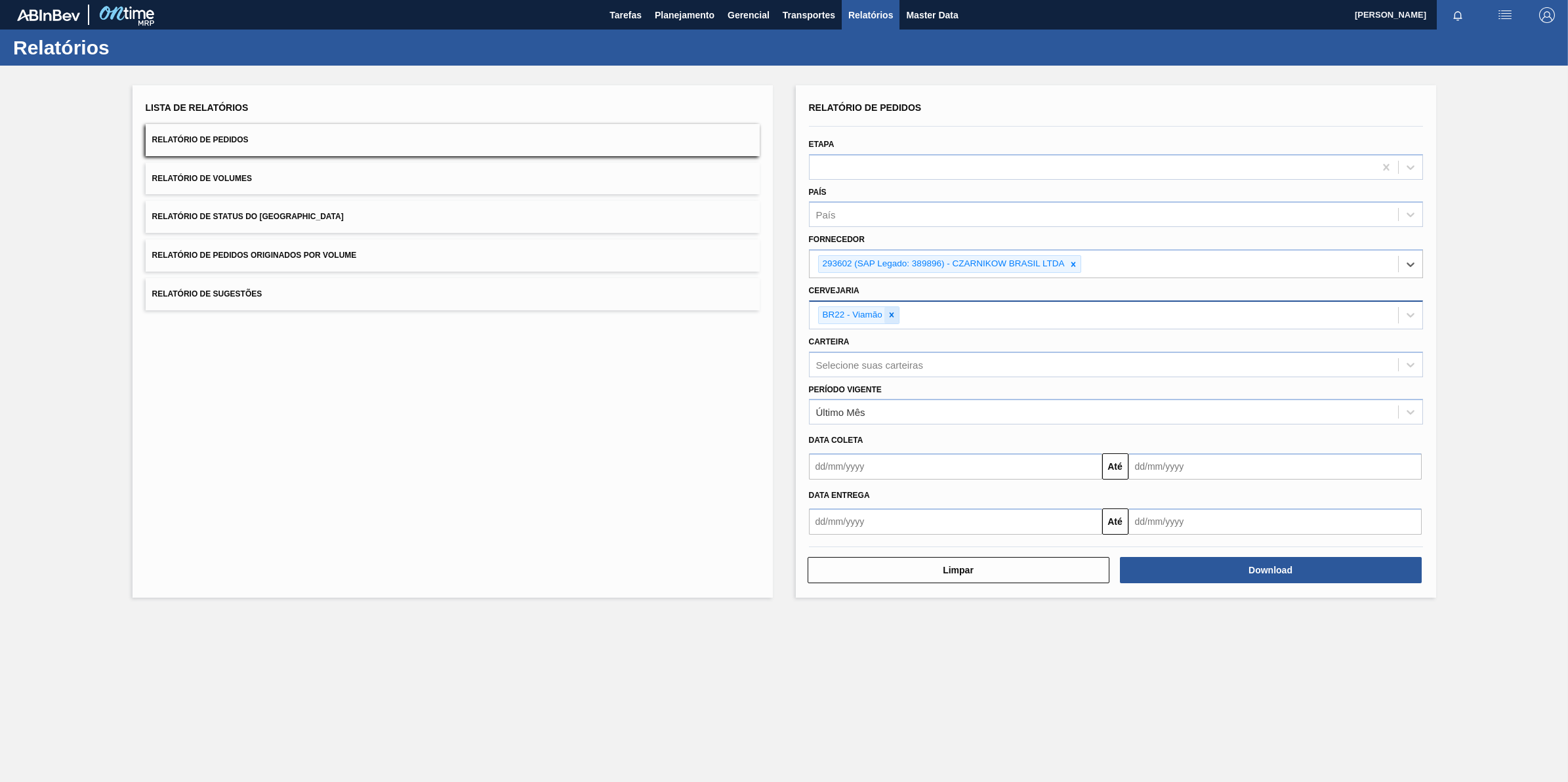
click at [890, 312] on icon at bounding box center [891, 315] width 10 height 10
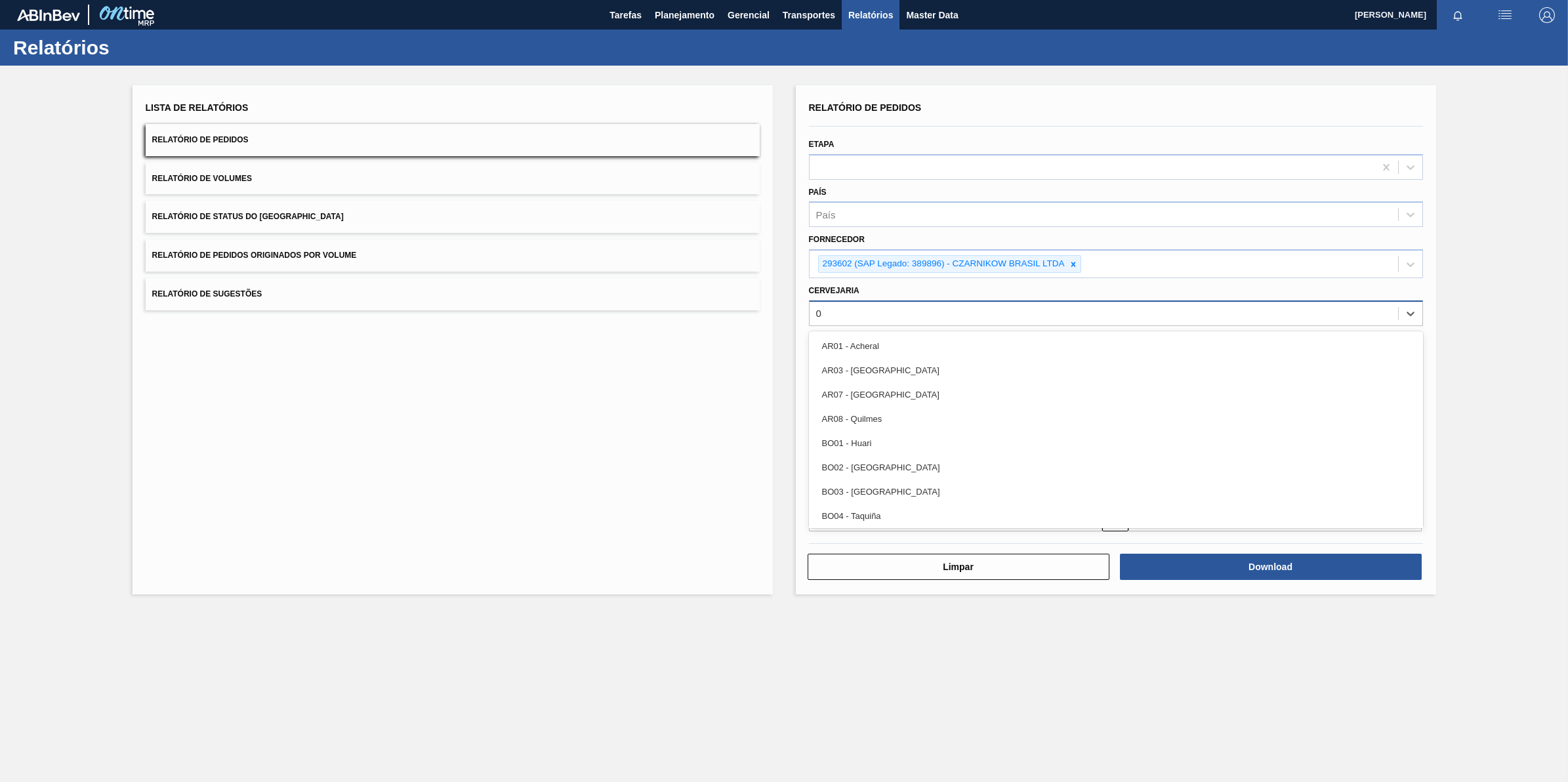
type input "05"
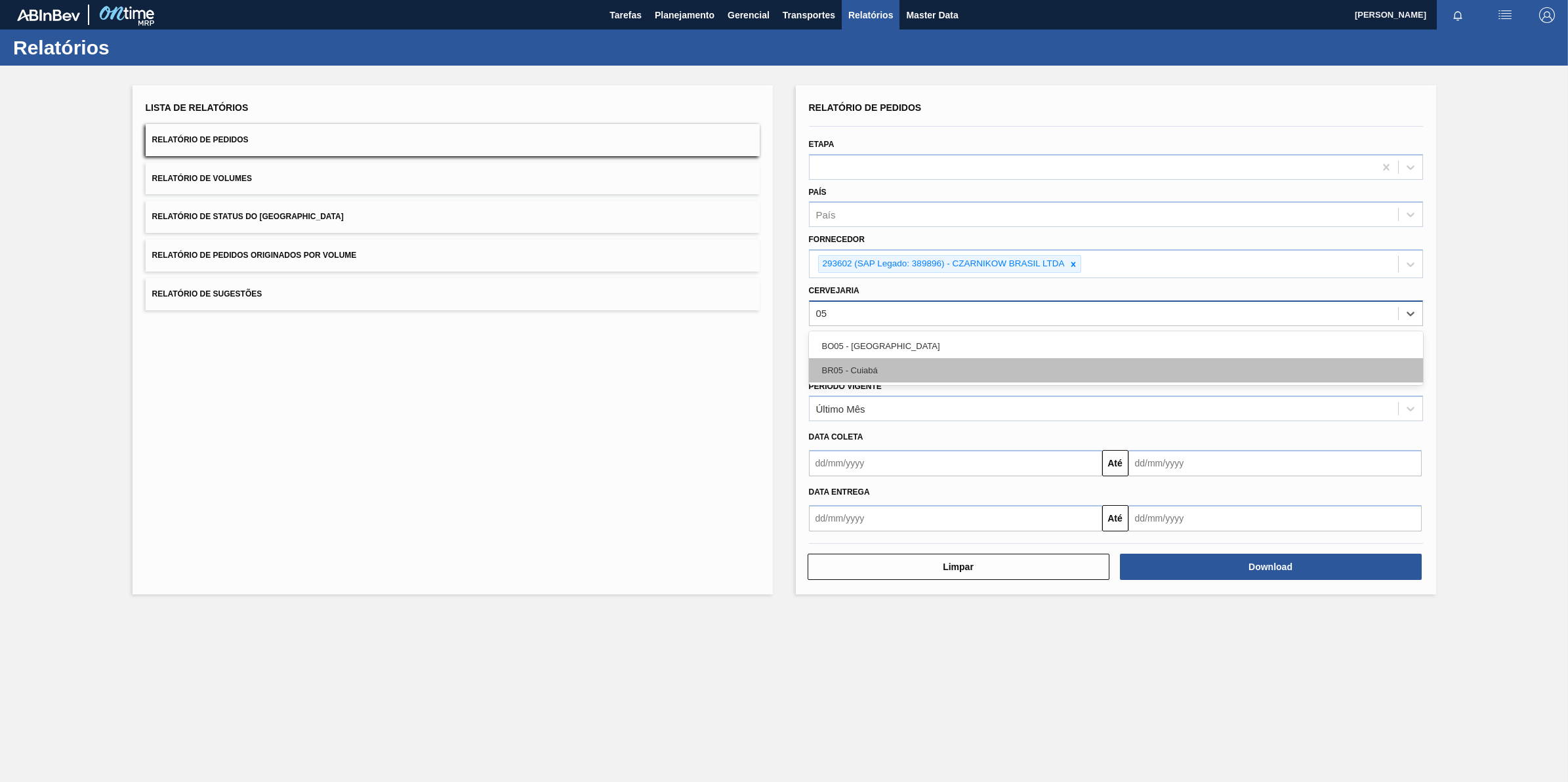
click at [873, 368] on div "BR05 - Cuiabá" at bounding box center [1116, 370] width 614 height 24
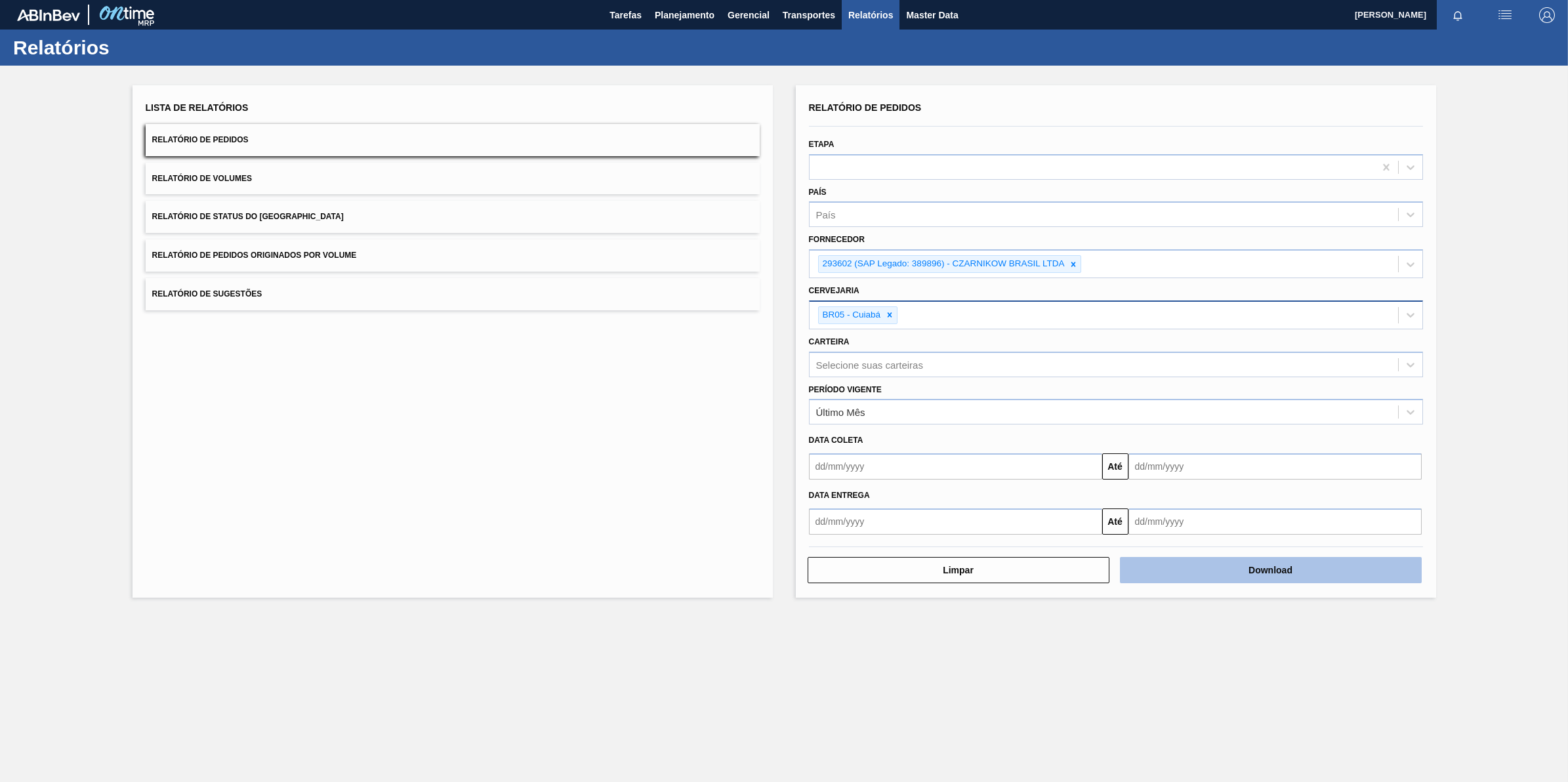
click at [1260, 576] on button "Download" at bounding box center [1271, 571] width 302 height 26
click at [1402, 261] on div at bounding box center [1411, 264] width 23 height 23
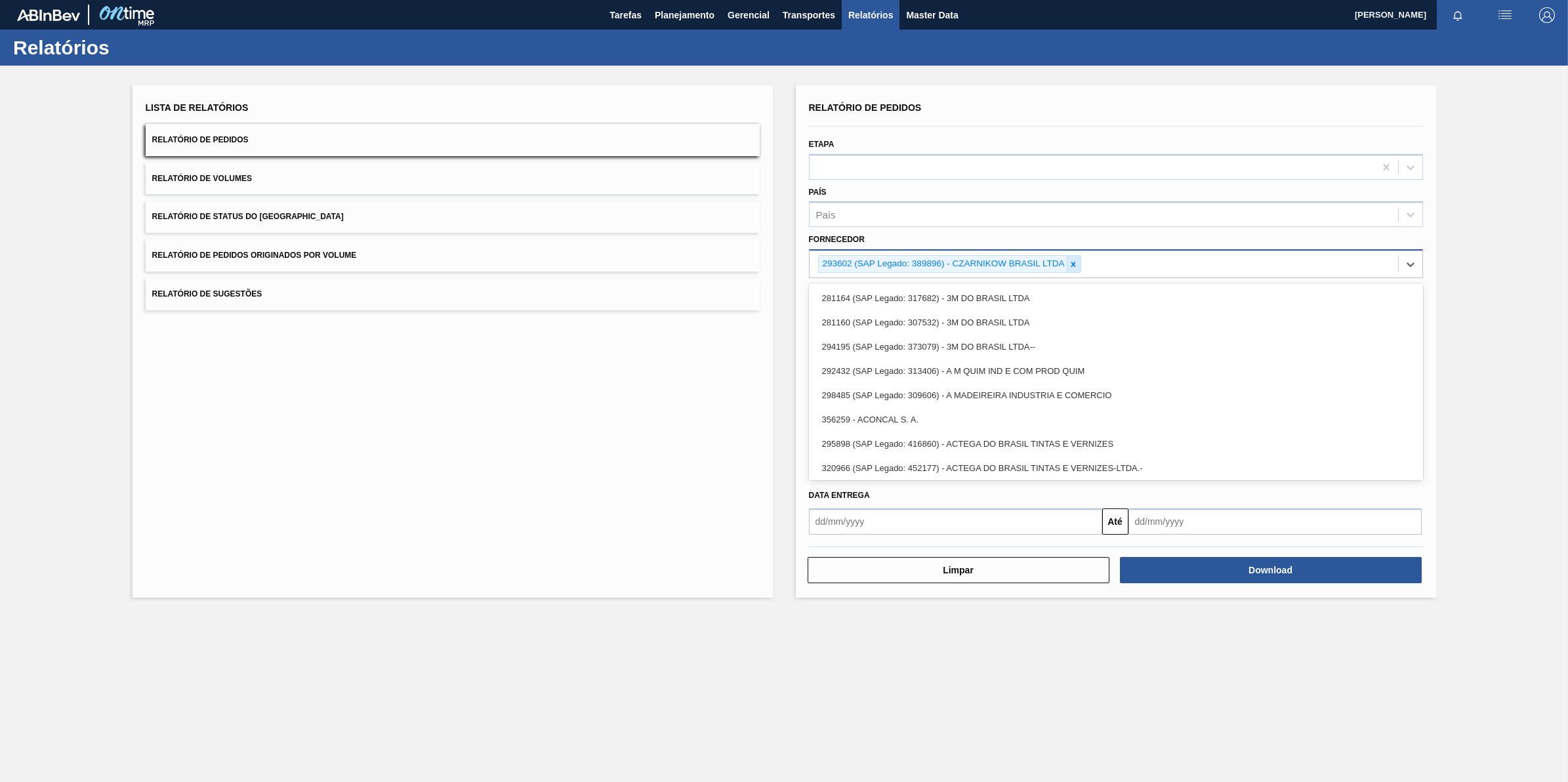
click at [1075, 261] on icon at bounding box center [1073, 264] width 10 height 10
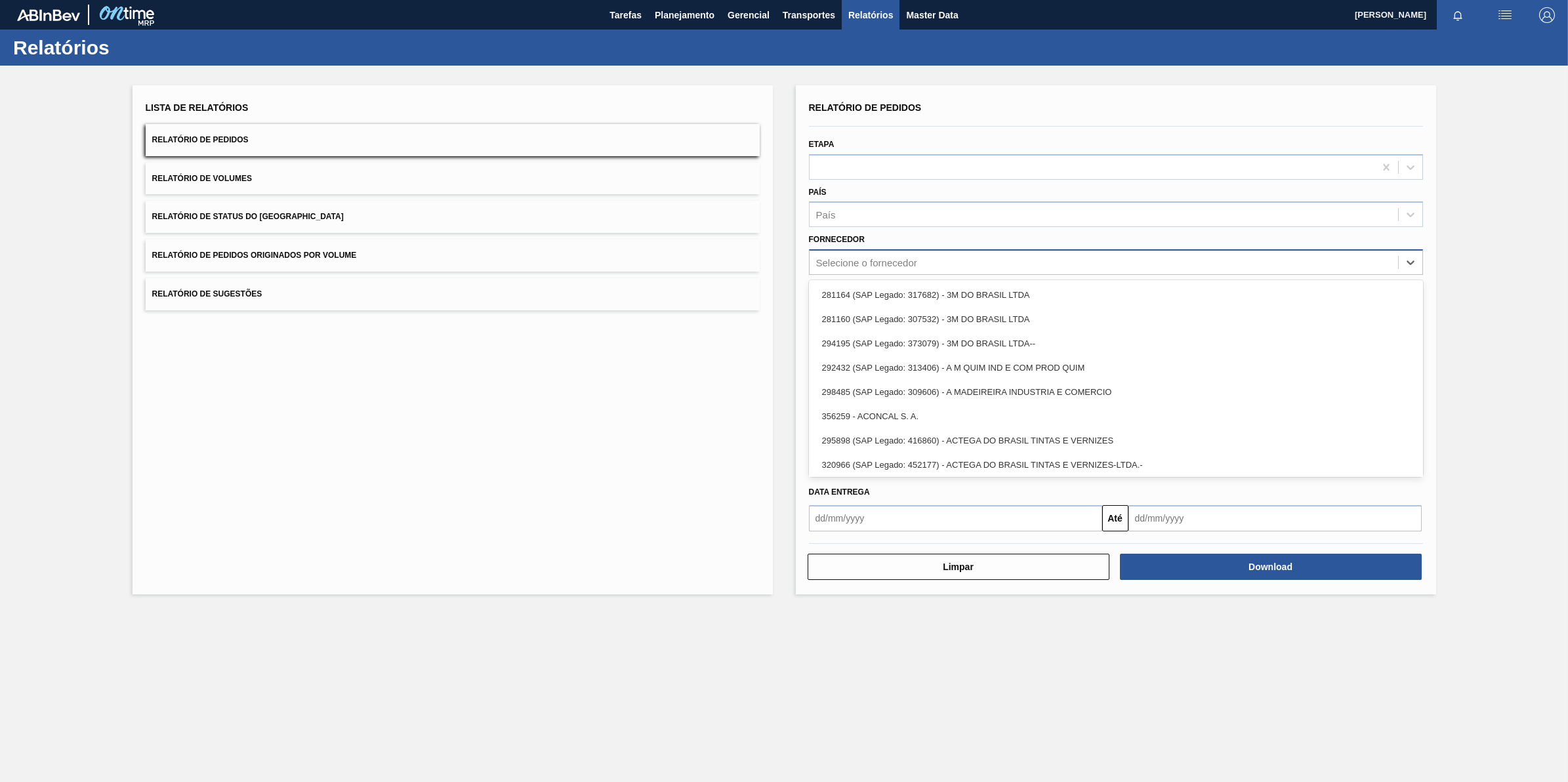
click at [1075, 261] on div "Selecione o fornecedor" at bounding box center [1104, 263] width 589 height 19
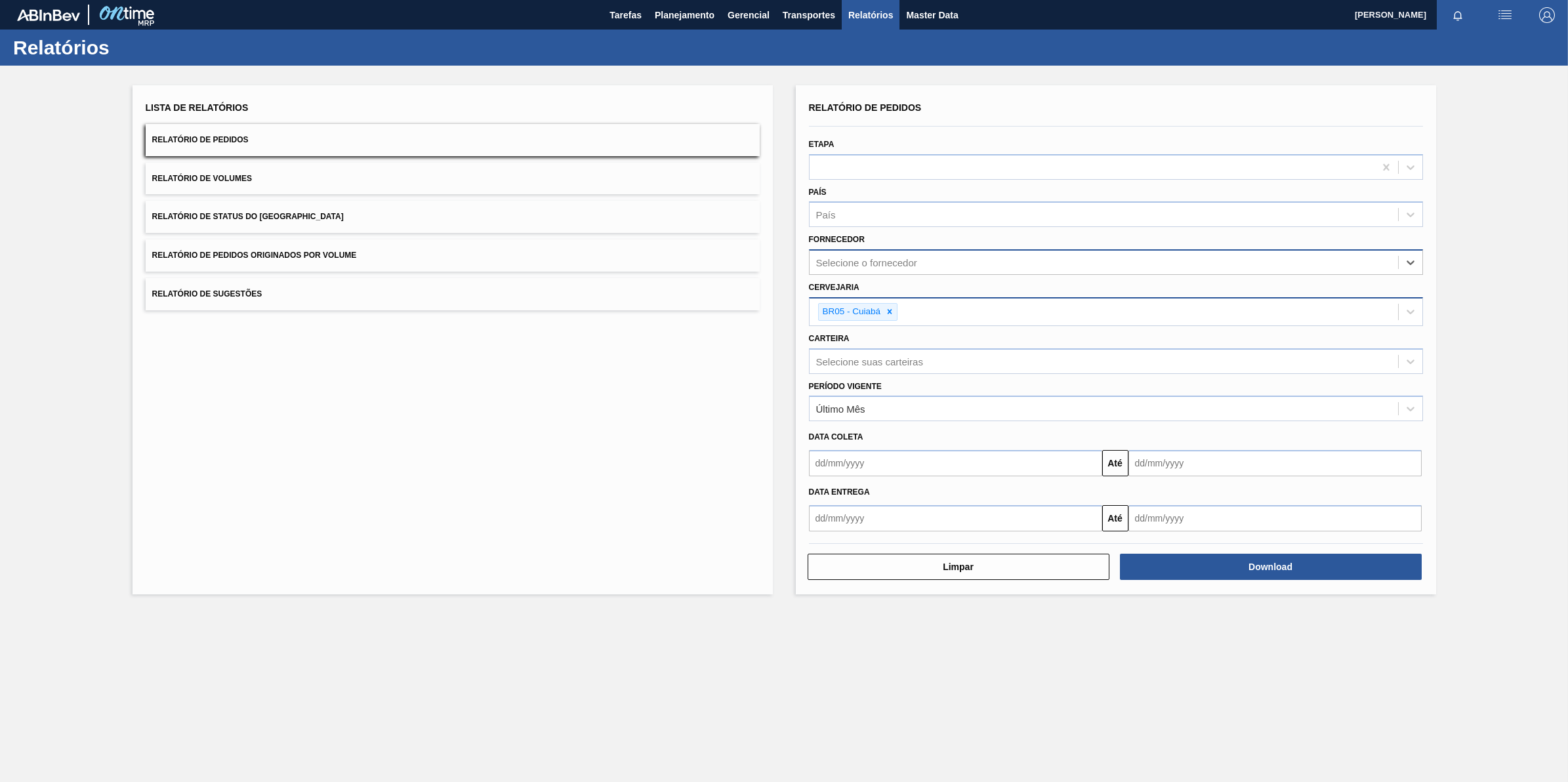
paste input "280389"
type input "280389"
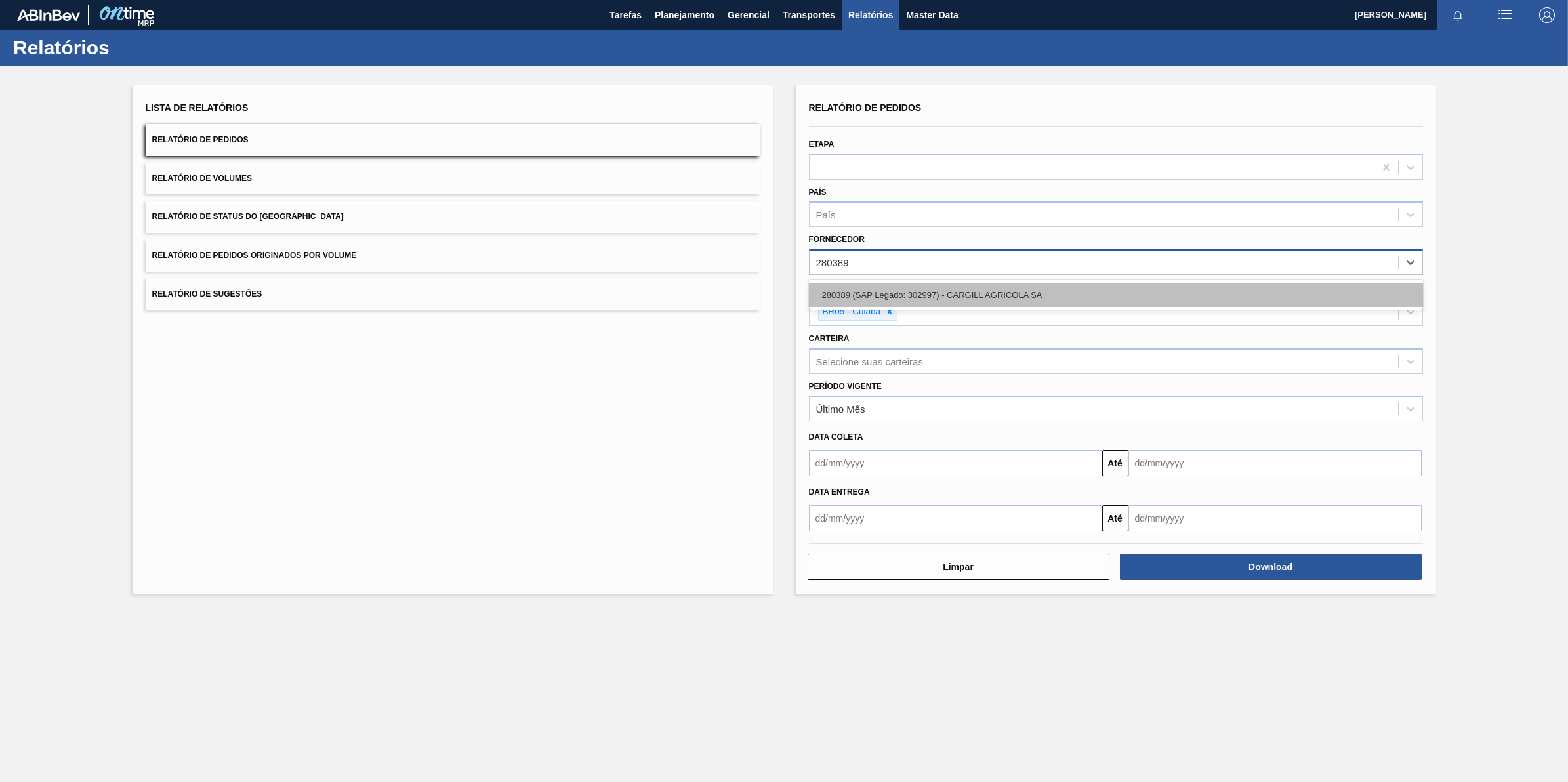
click at [1028, 299] on div "280389 (SAP Legado: 302997) - CARGILL AGRICOLA SA" at bounding box center [1116, 294] width 614 height 24
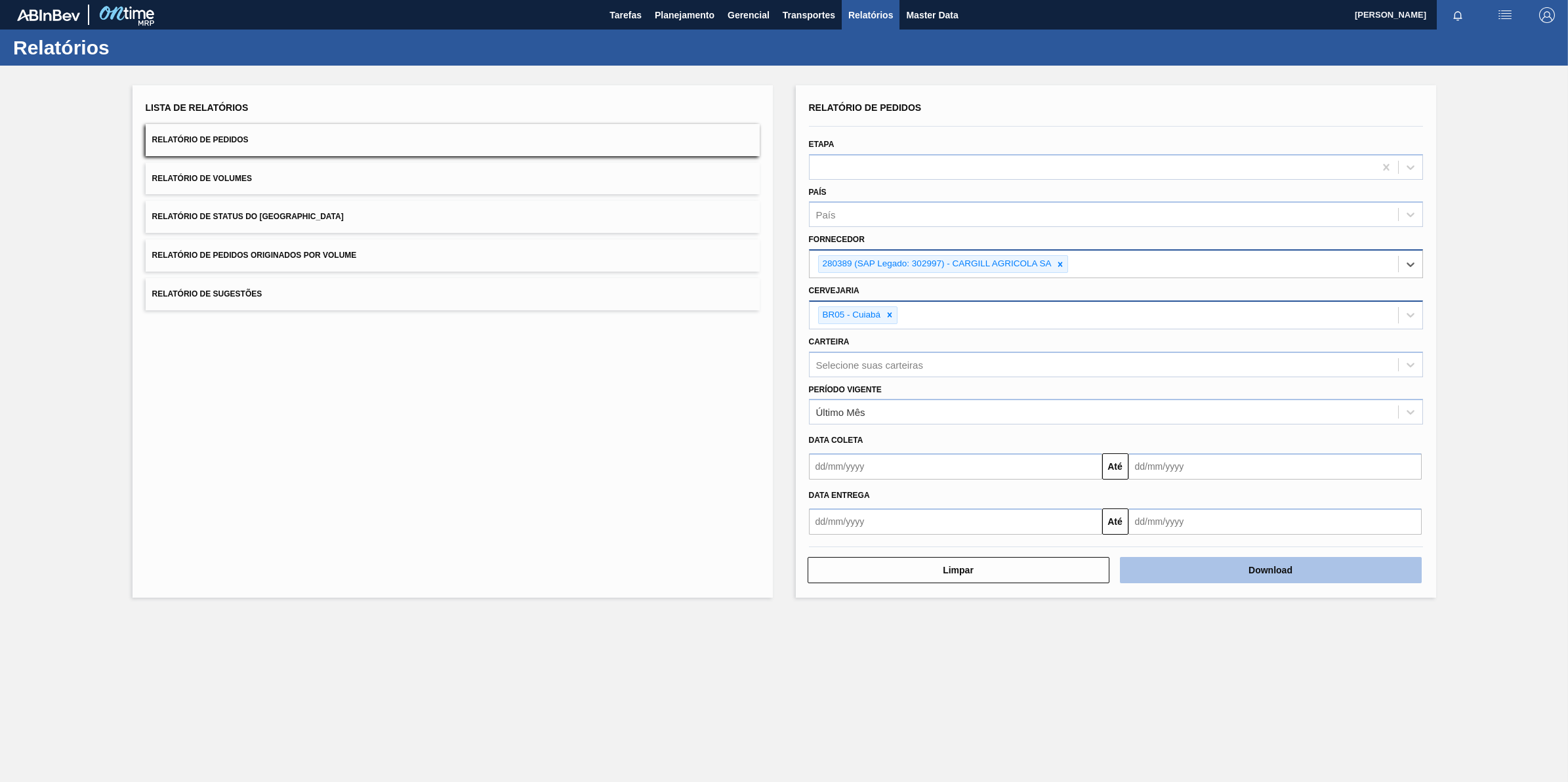
click at [1245, 565] on button "Download" at bounding box center [1271, 571] width 302 height 26
